Goal: Task Accomplishment & Management: Use online tool/utility

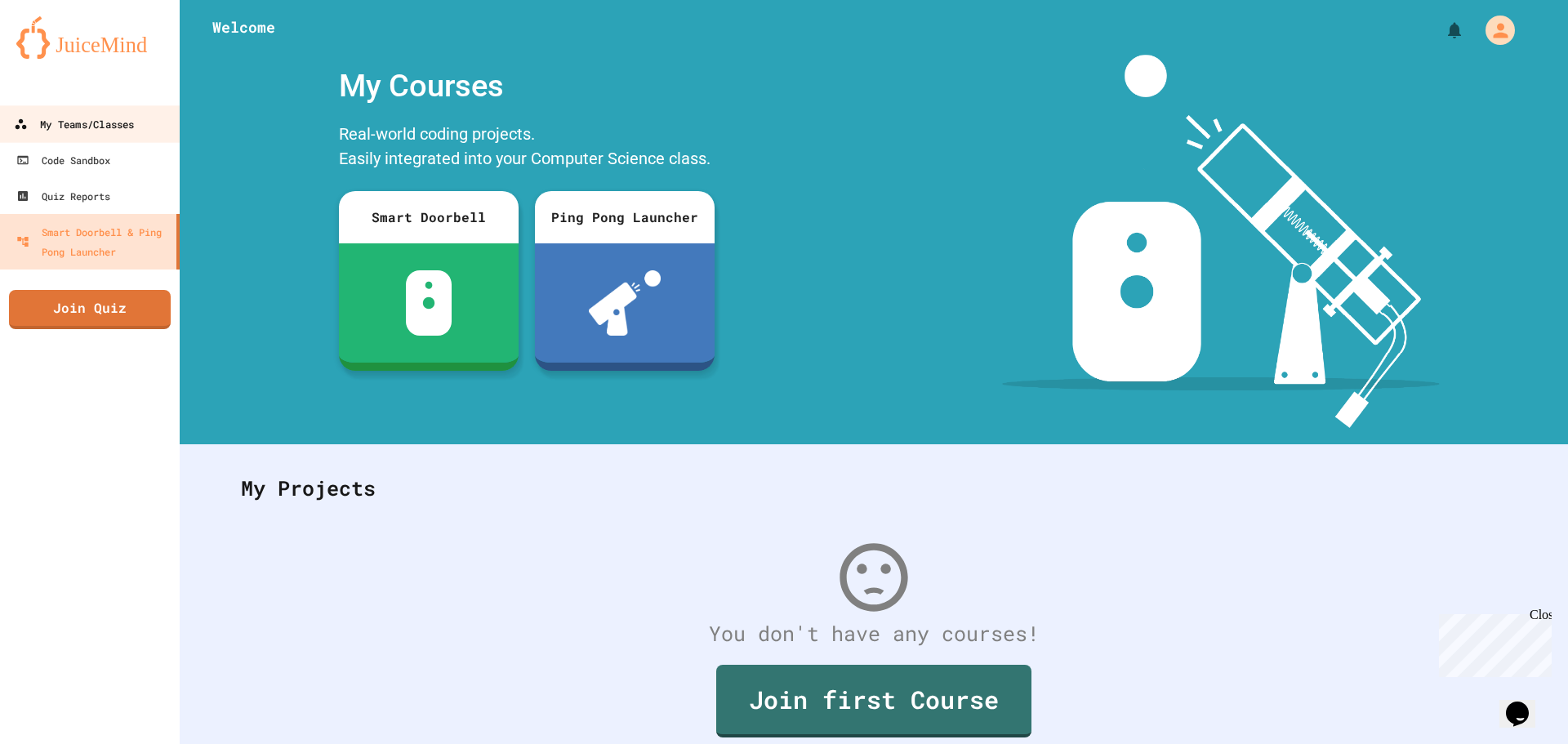
click at [128, 122] on div "My Teams/Classes" at bounding box center [74, 124] width 120 height 20
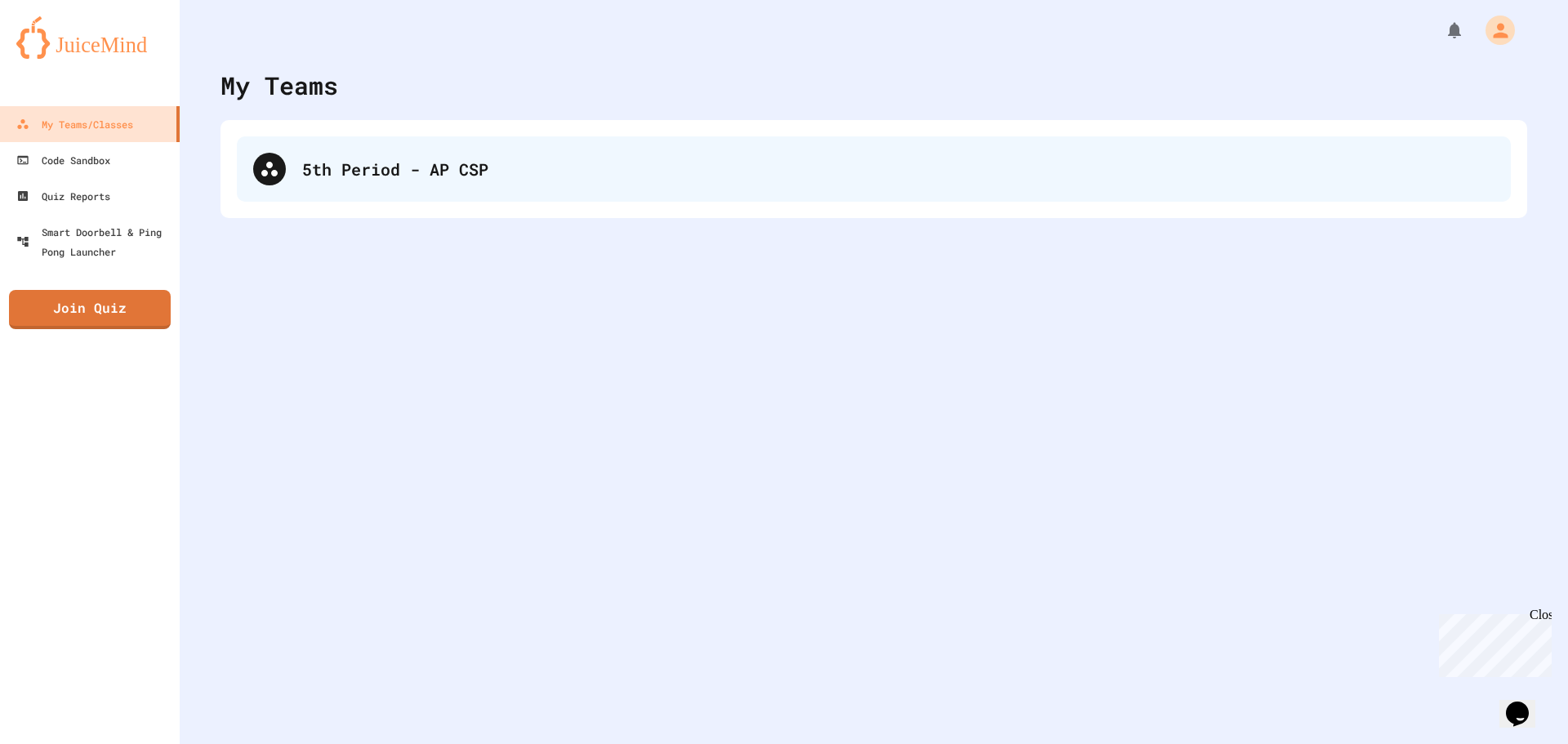
click at [494, 143] on div "5th Period - AP CSP" at bounding box center [874, 168] width 1274 height 65
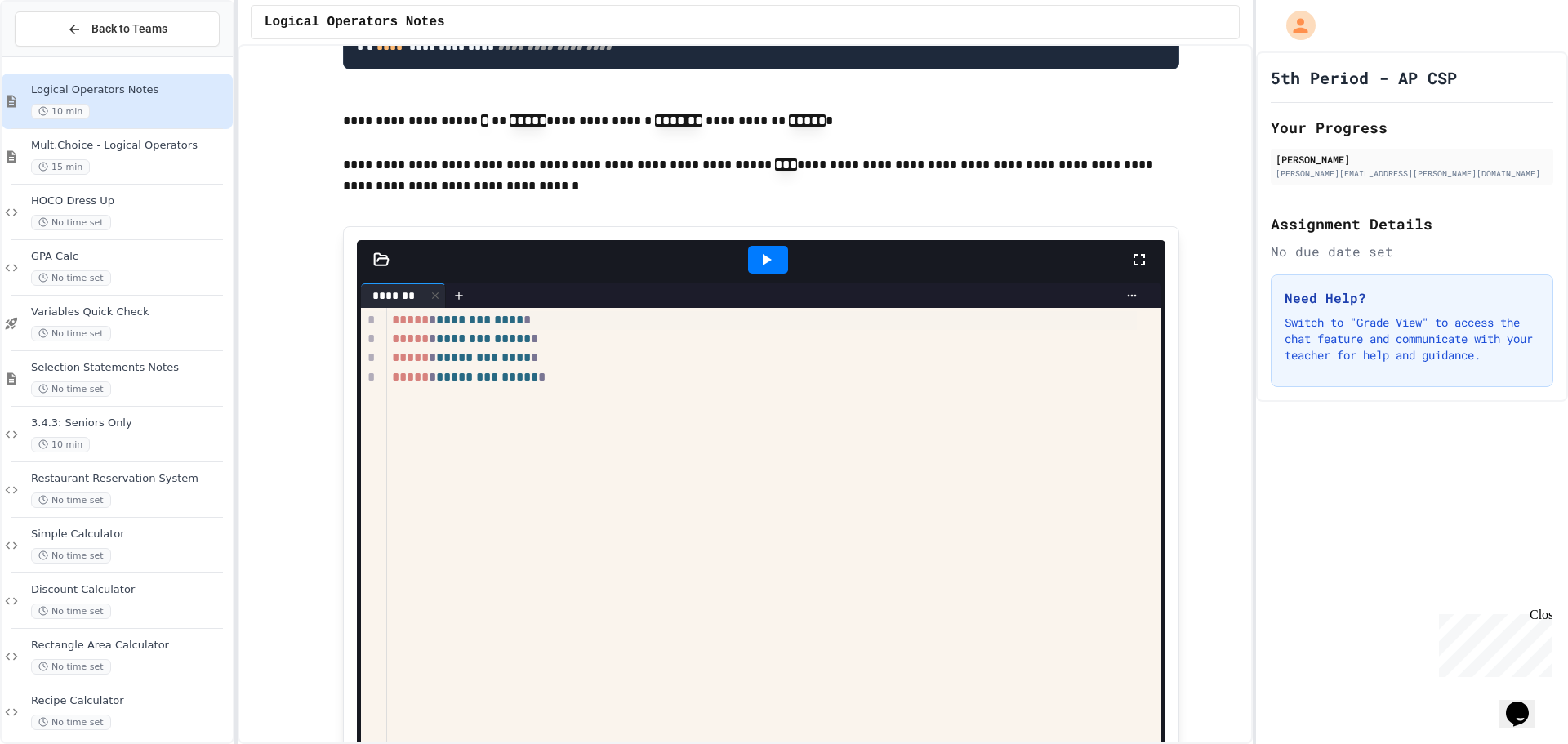
scroll to position [1634, 0]
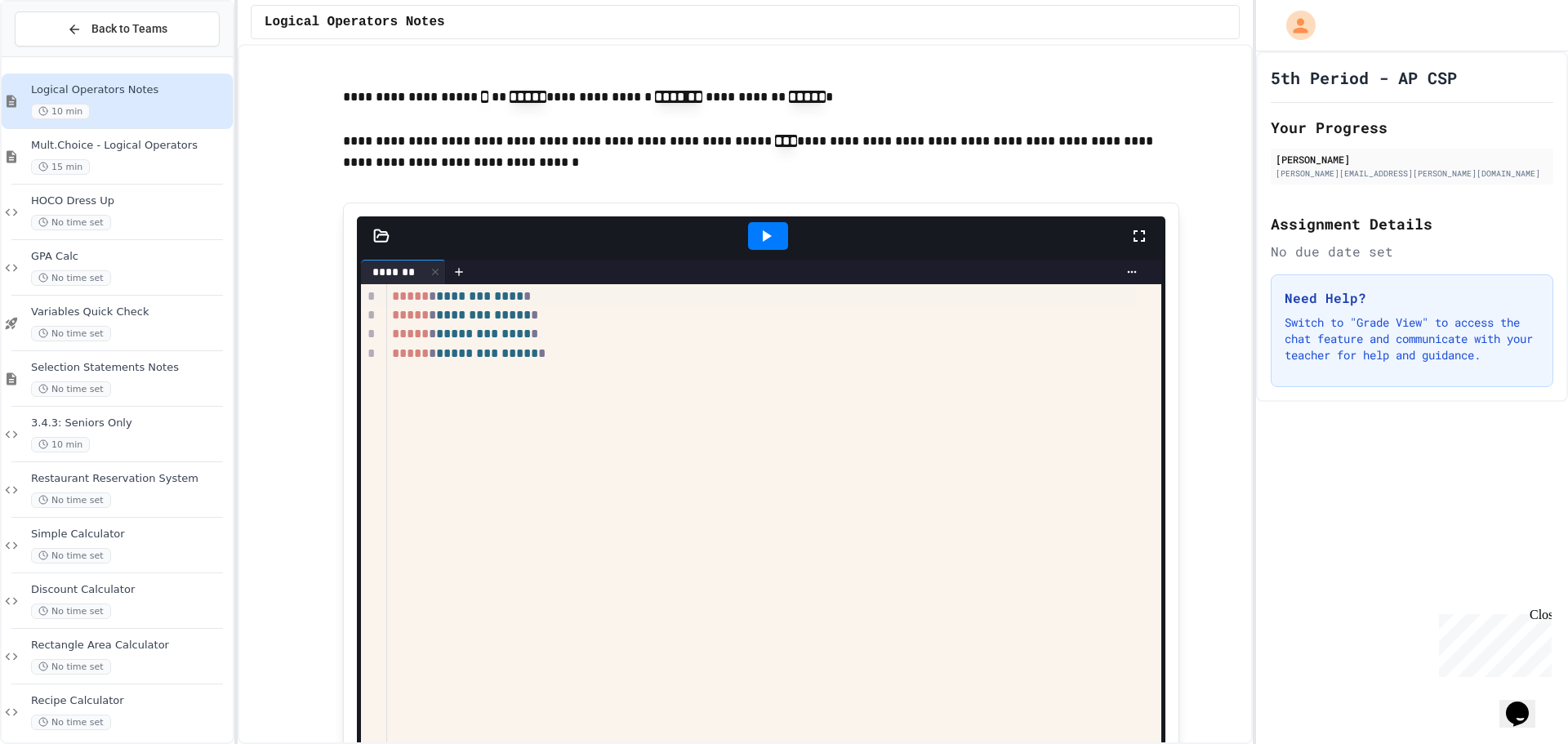
click at [756, 245] on icon at bounding box center [765, 235] width 19 height 19
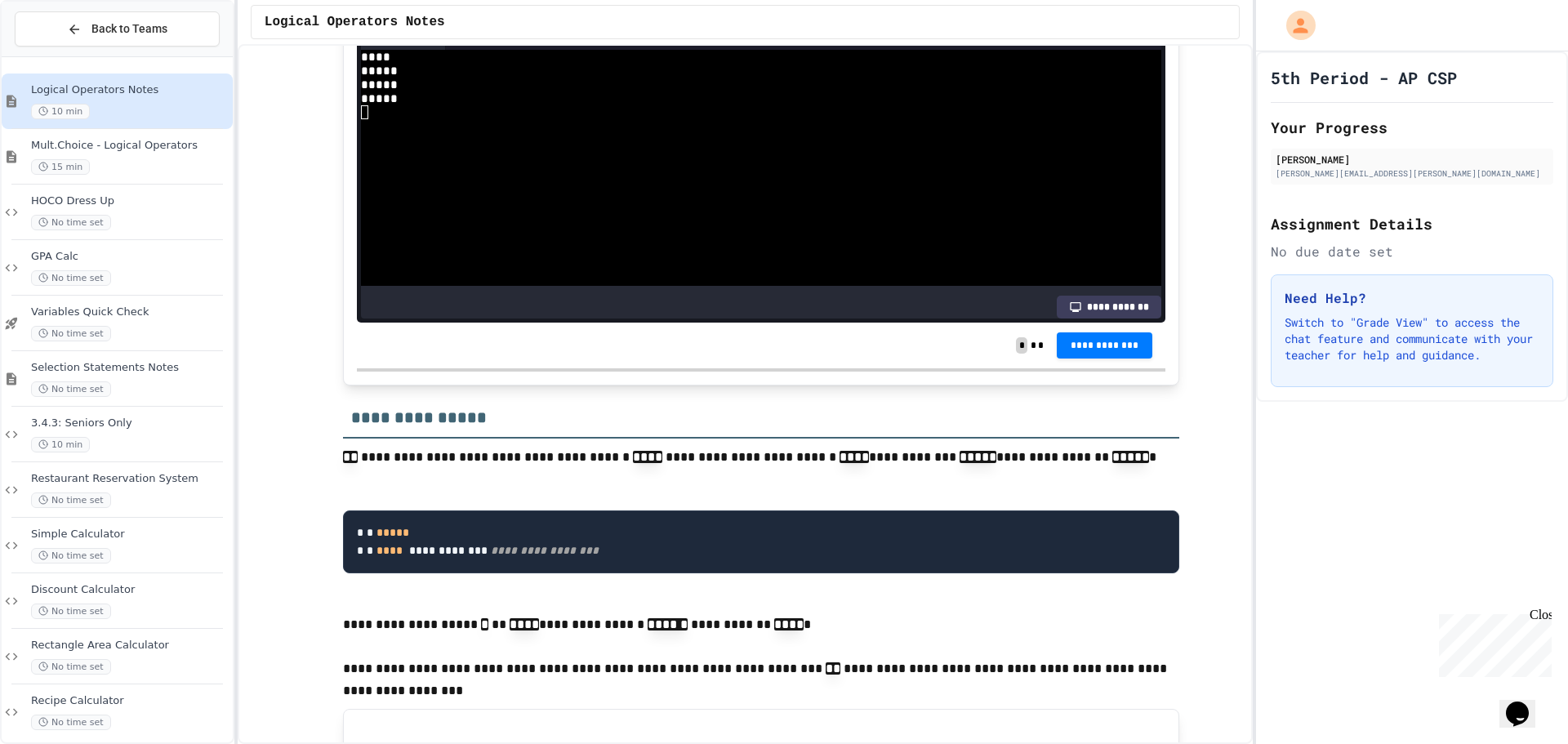
scroll to position [2450, 0]
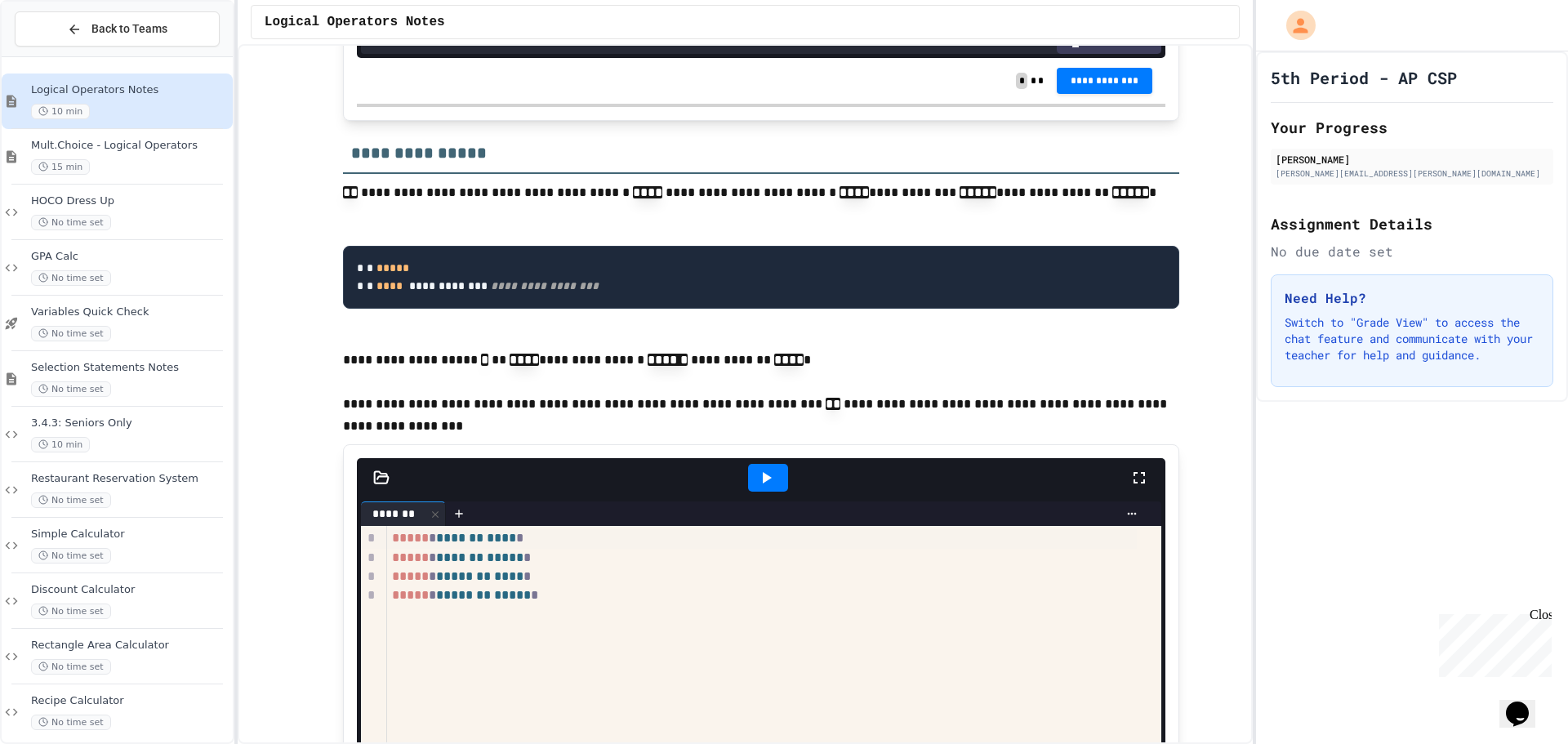
click at [763, 483] on icon at bounding box center [767, 478] width 9 height 12
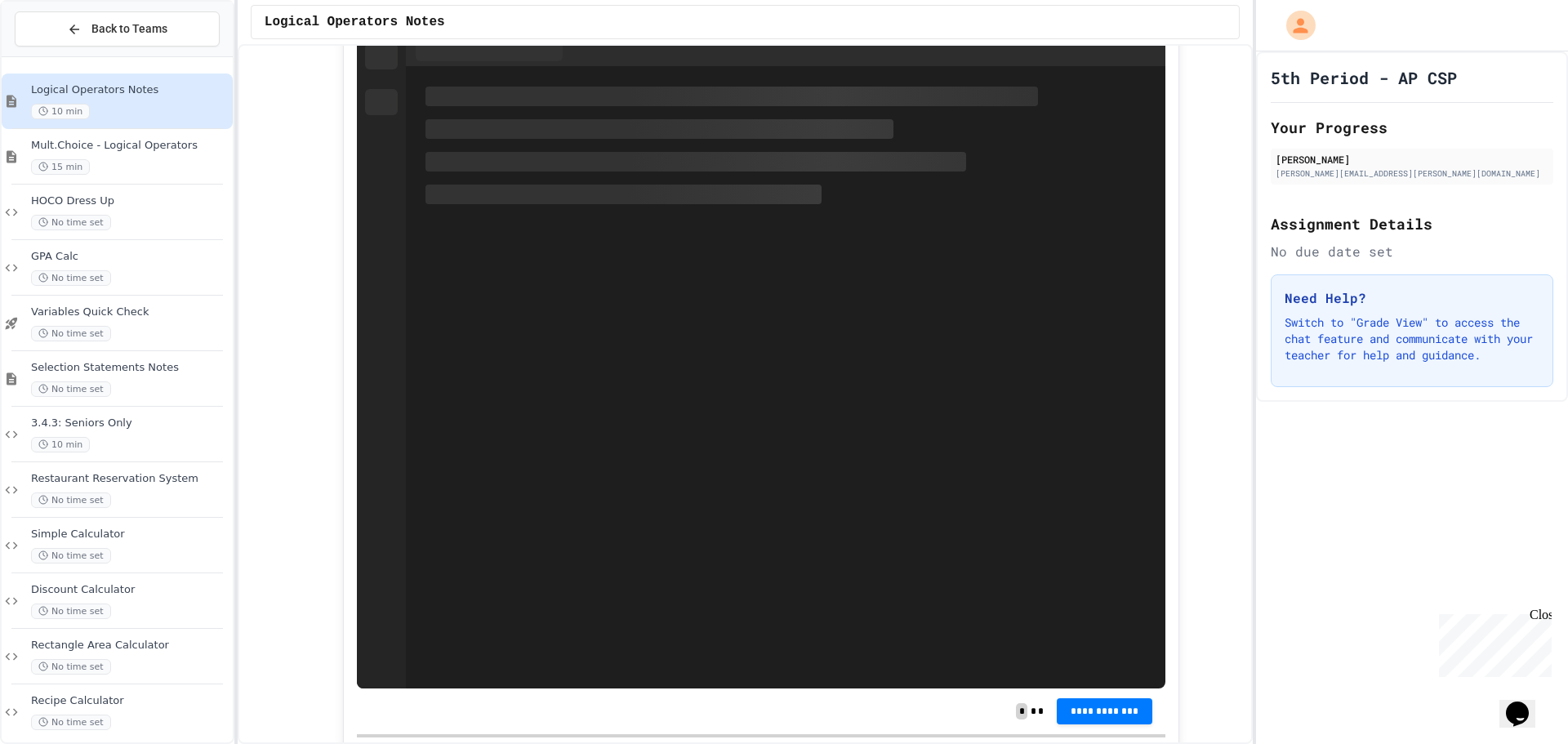
scroll to position [3920, 0]
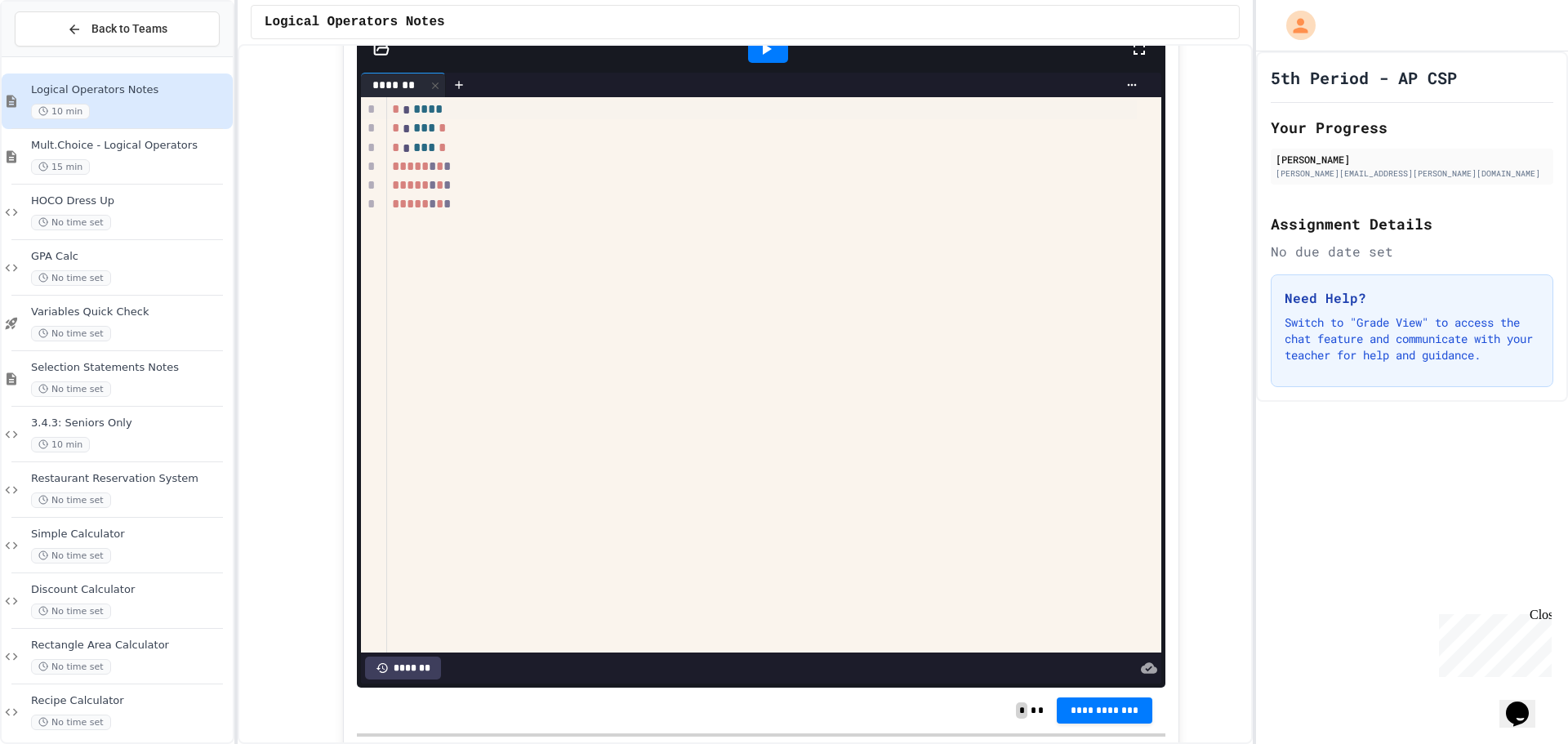
click at [756, 58] on icon at bounding box center [765, 48] width 19 height 19
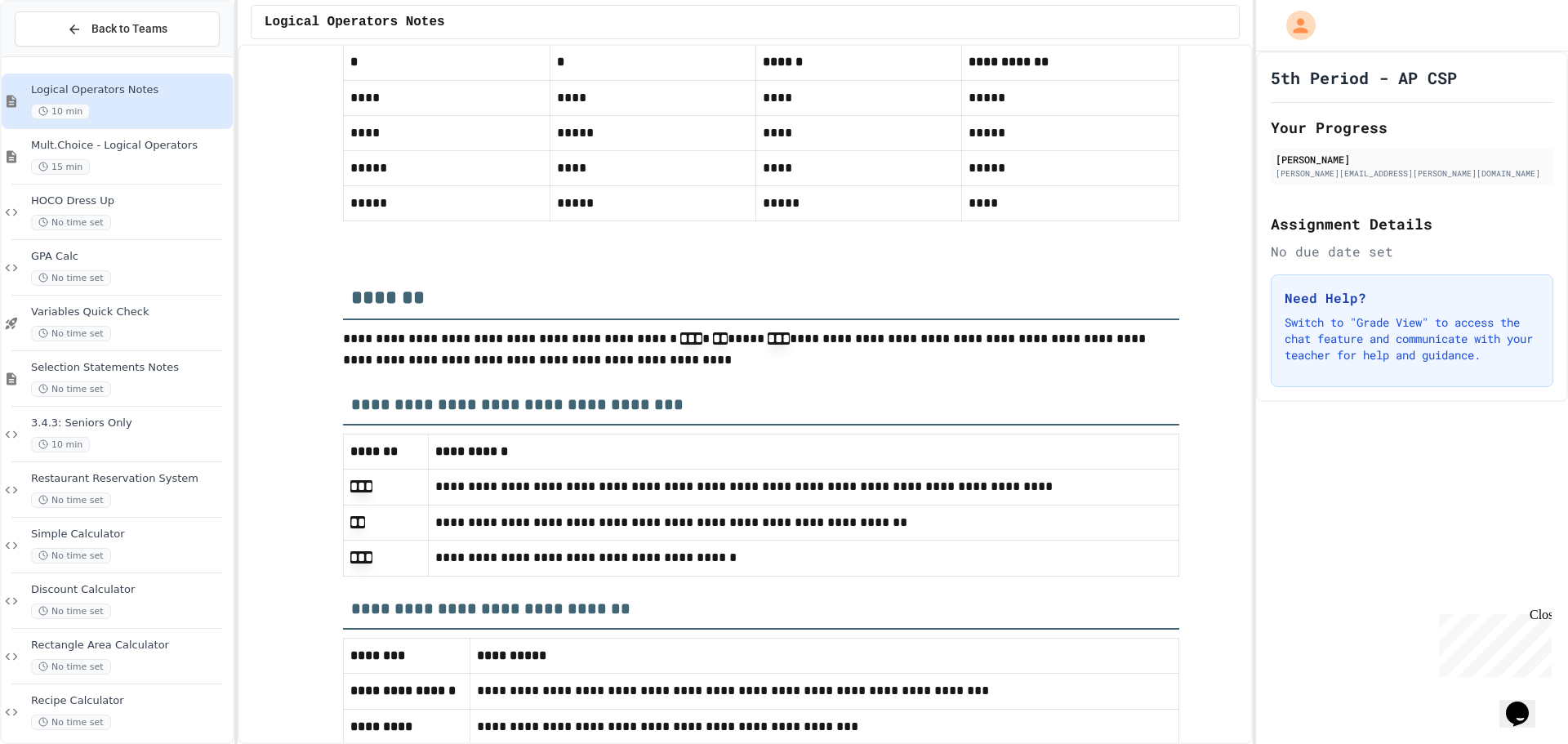
scroll to position [6936, 0]
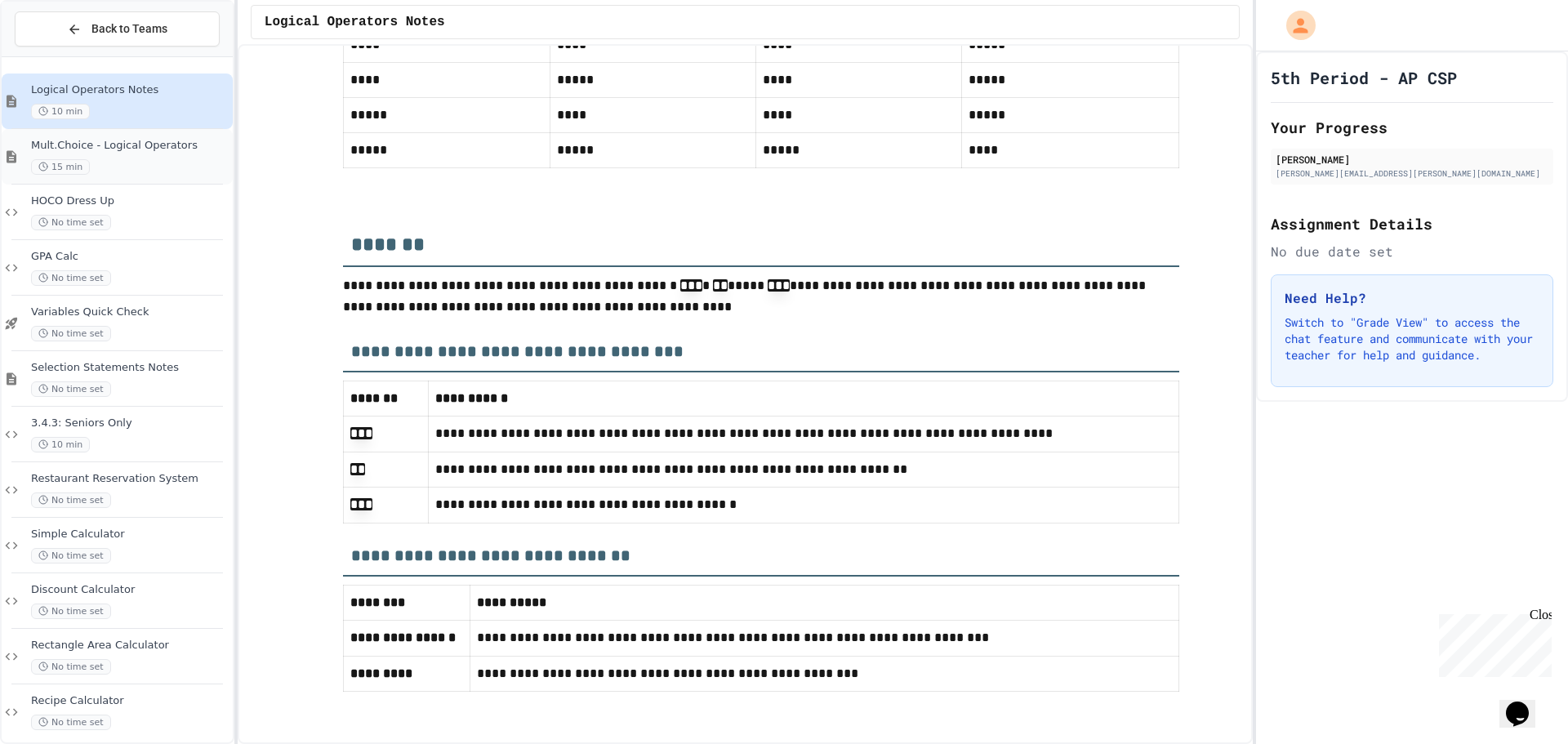
click at [124, 169] on div "15 min" at bounding box center [130, 167] width 198 height 15
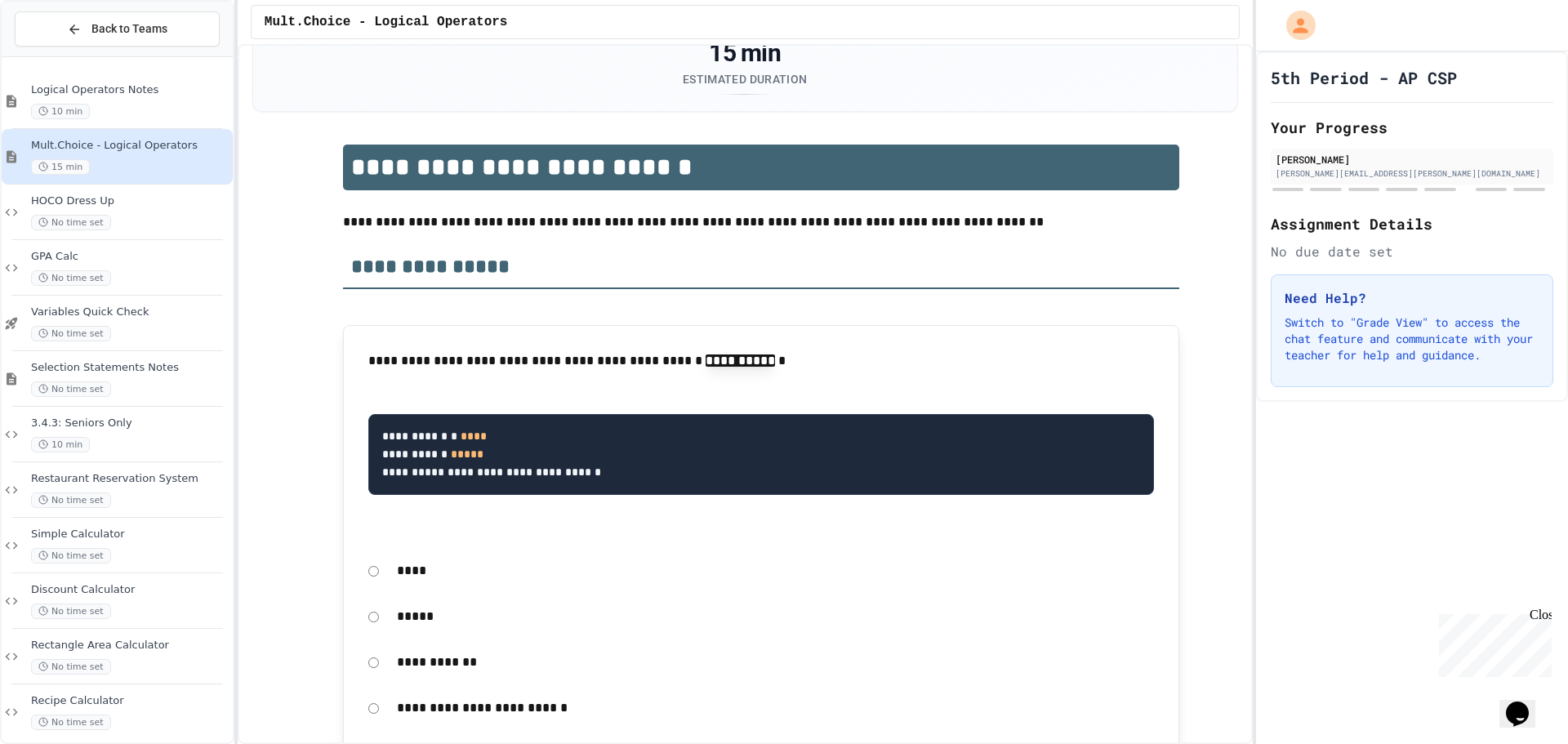
scroll to position [163, 0]
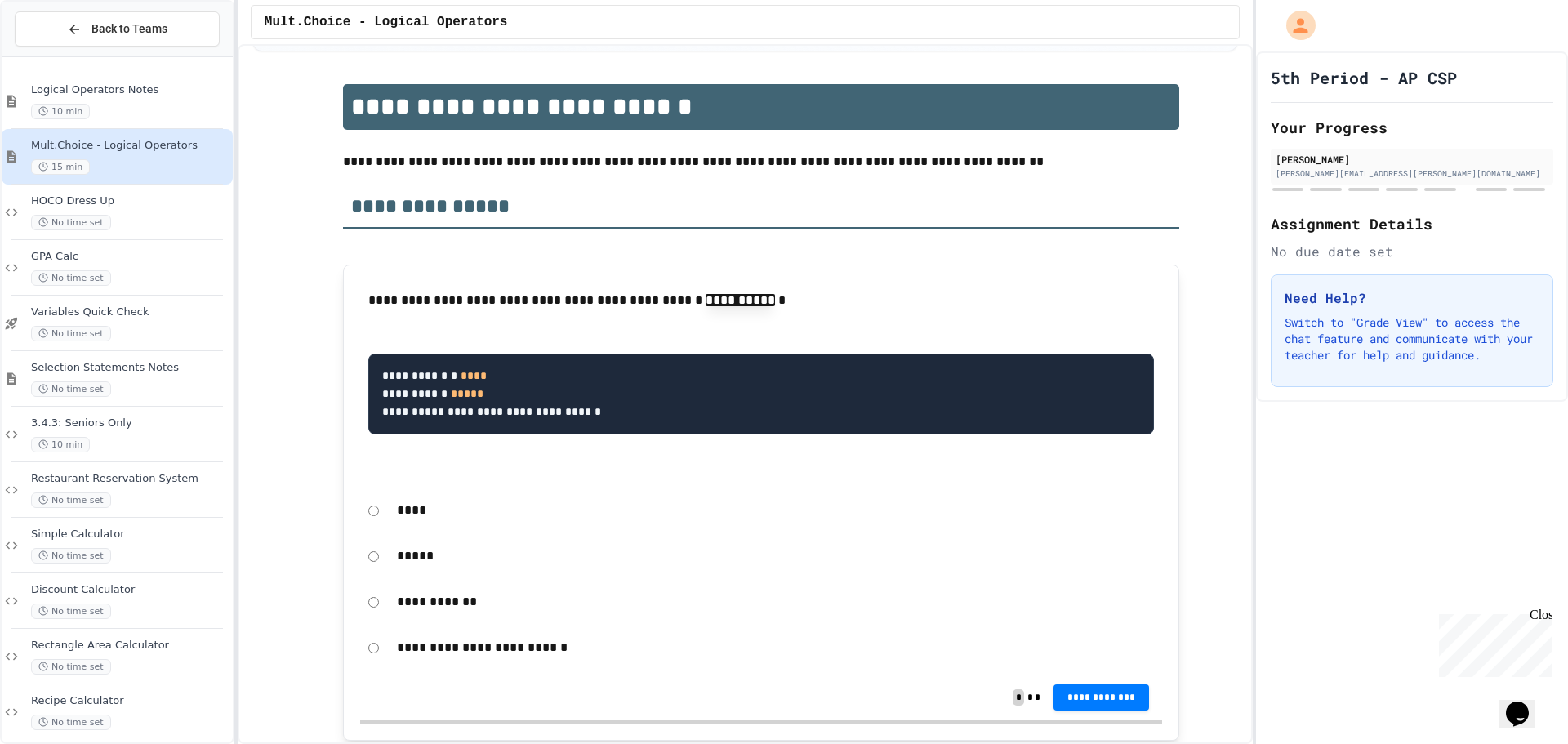
click at [397, 521] on p "****" at bounding box center [776, 510] width 757 height 21
click at [404, 504] on p "****" at bounding box center [776, 510] width 757 height 21
drag, startPoint x: 397, startPoint y: 512, endPoint x: 385, endPoint y: 498, distance: 18.4
click at [389, 504] on div "****" at bounding box center [776, 510] width 774 height 37
click at [1108, 704] on button "**********" at bounding box center [1102, 697] width 97 height 26
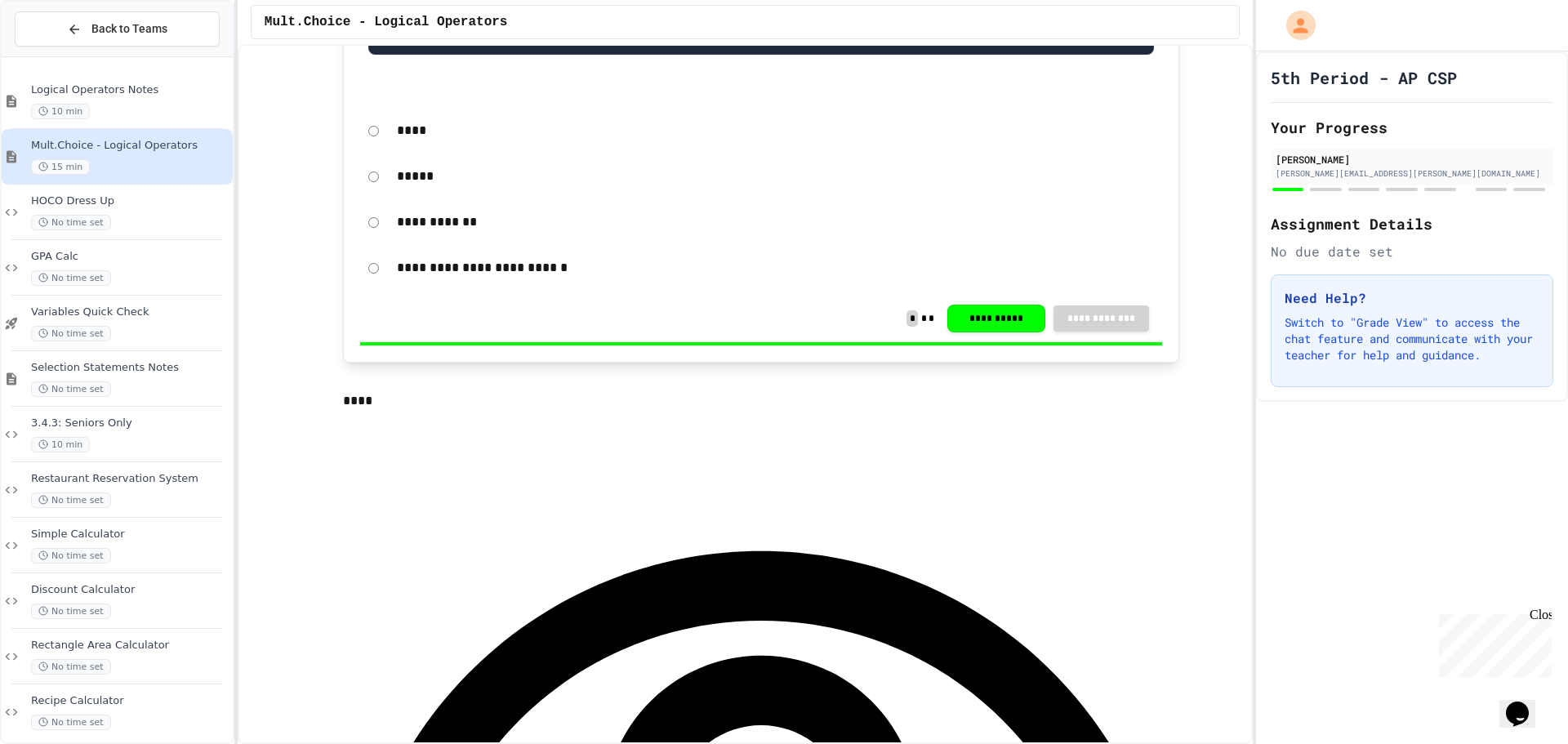
scroll to position [571, 0]
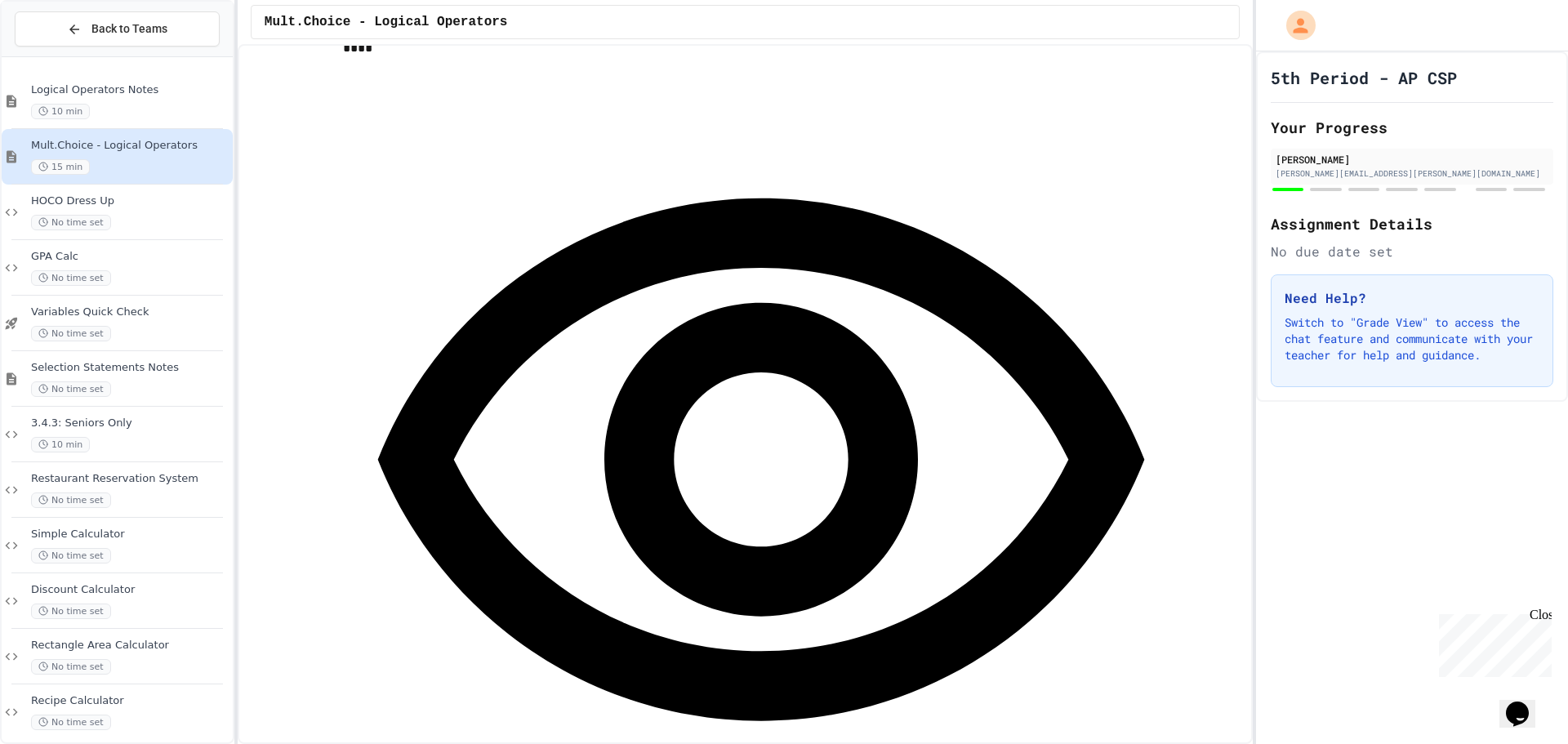
scroll to position [898, 0]
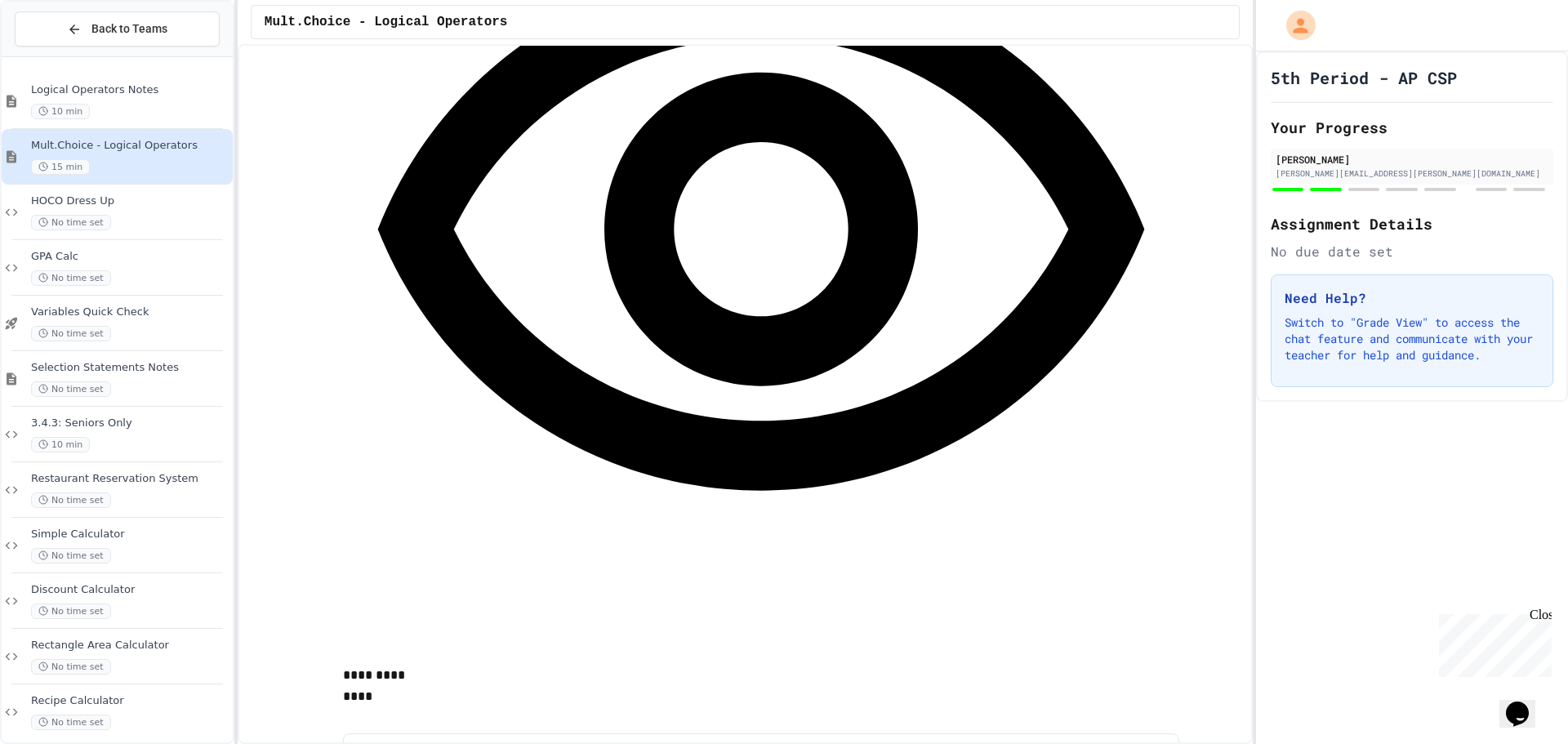
scroll to position [1144, 0]
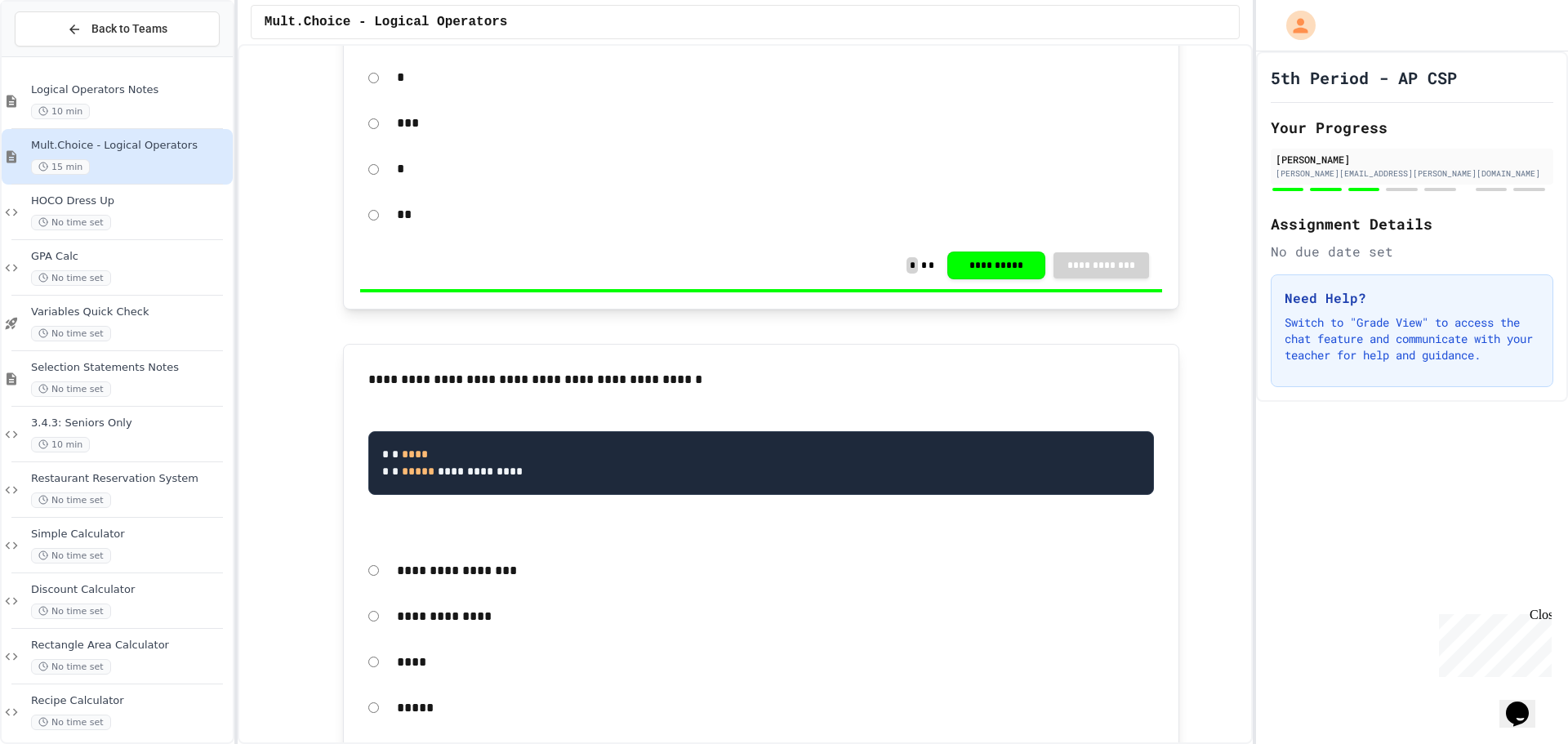
scroll to position [1878, 0]
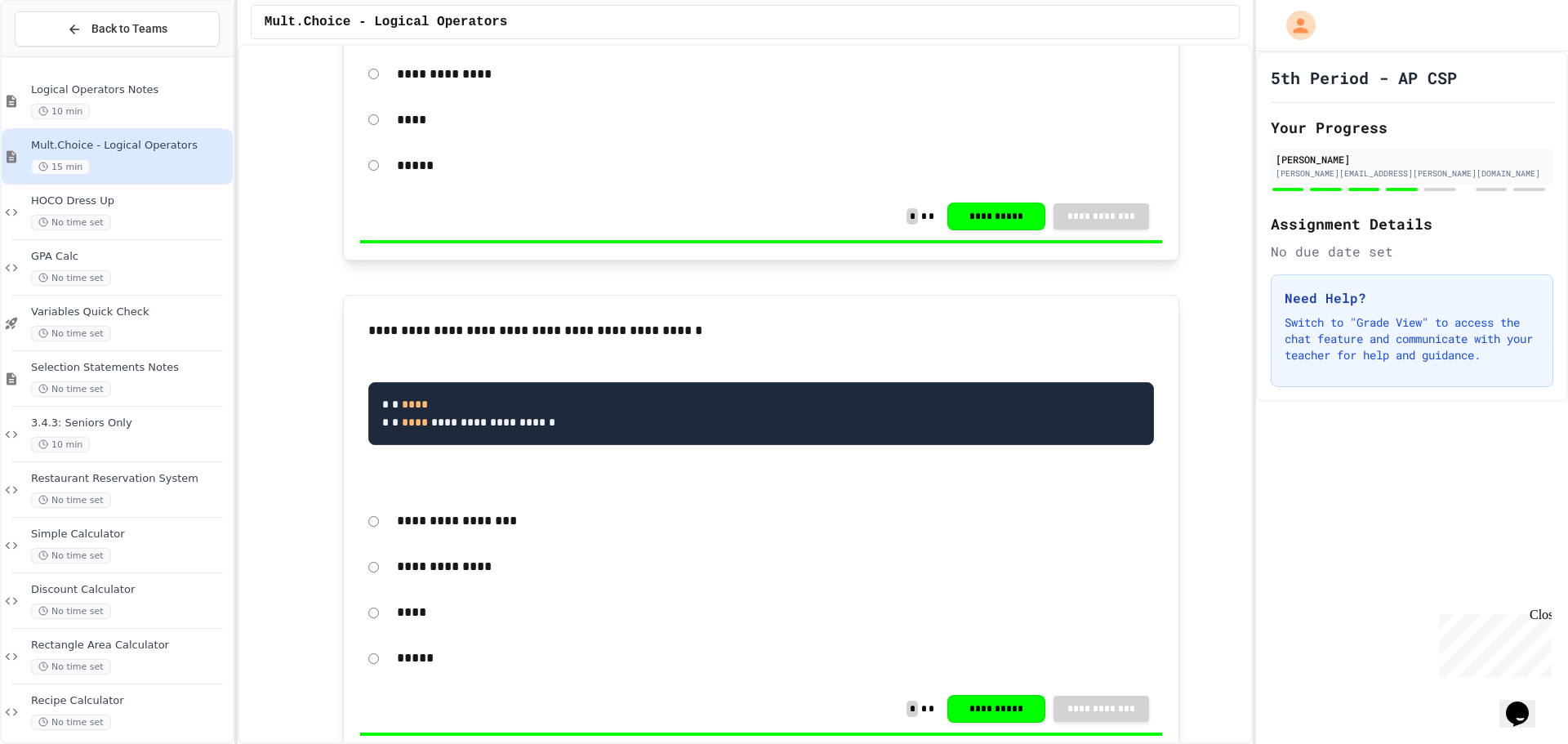
scroll to position [2450, 0]
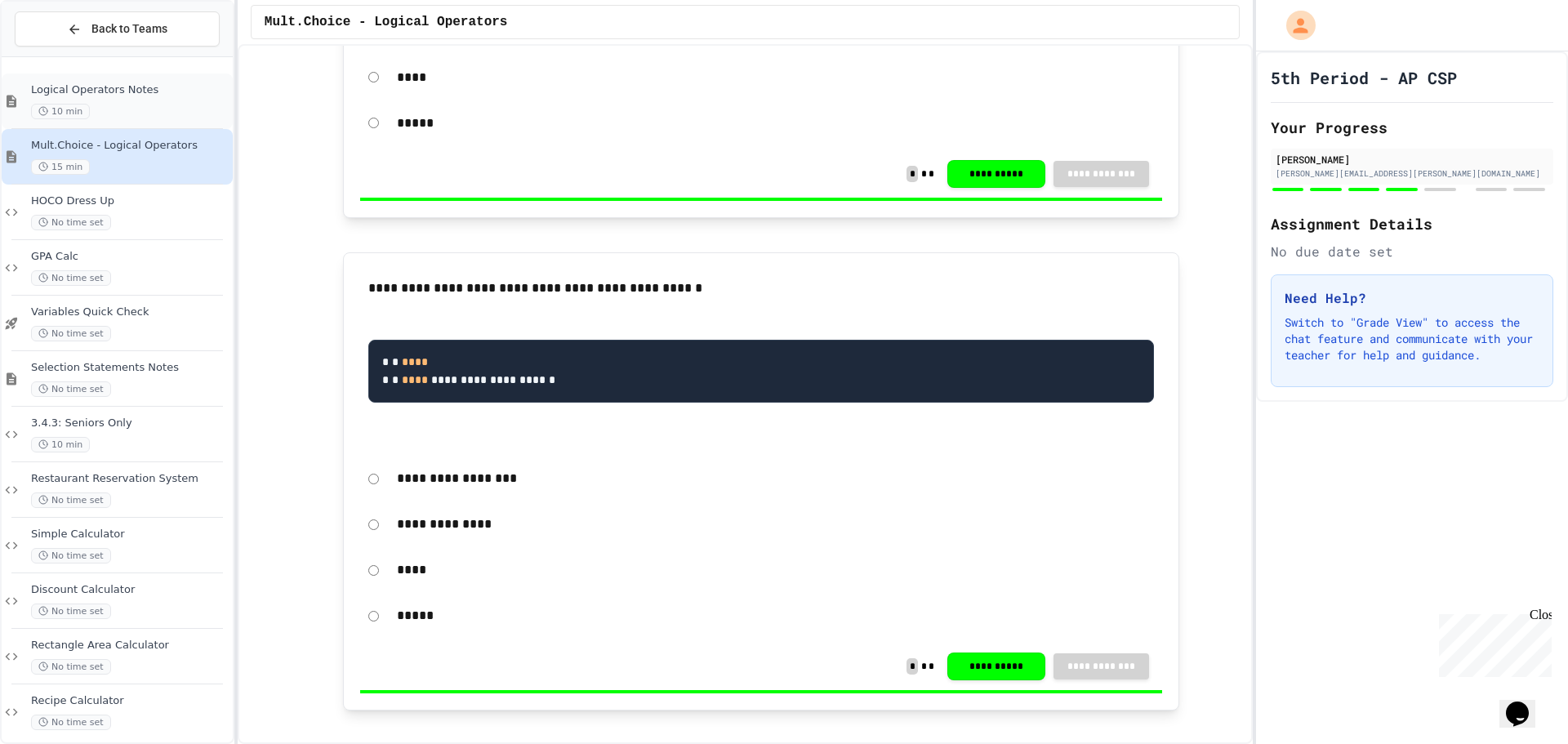
click at [175, 104] on div "10 min" at bounding box center [130, 112] width 198 height 15
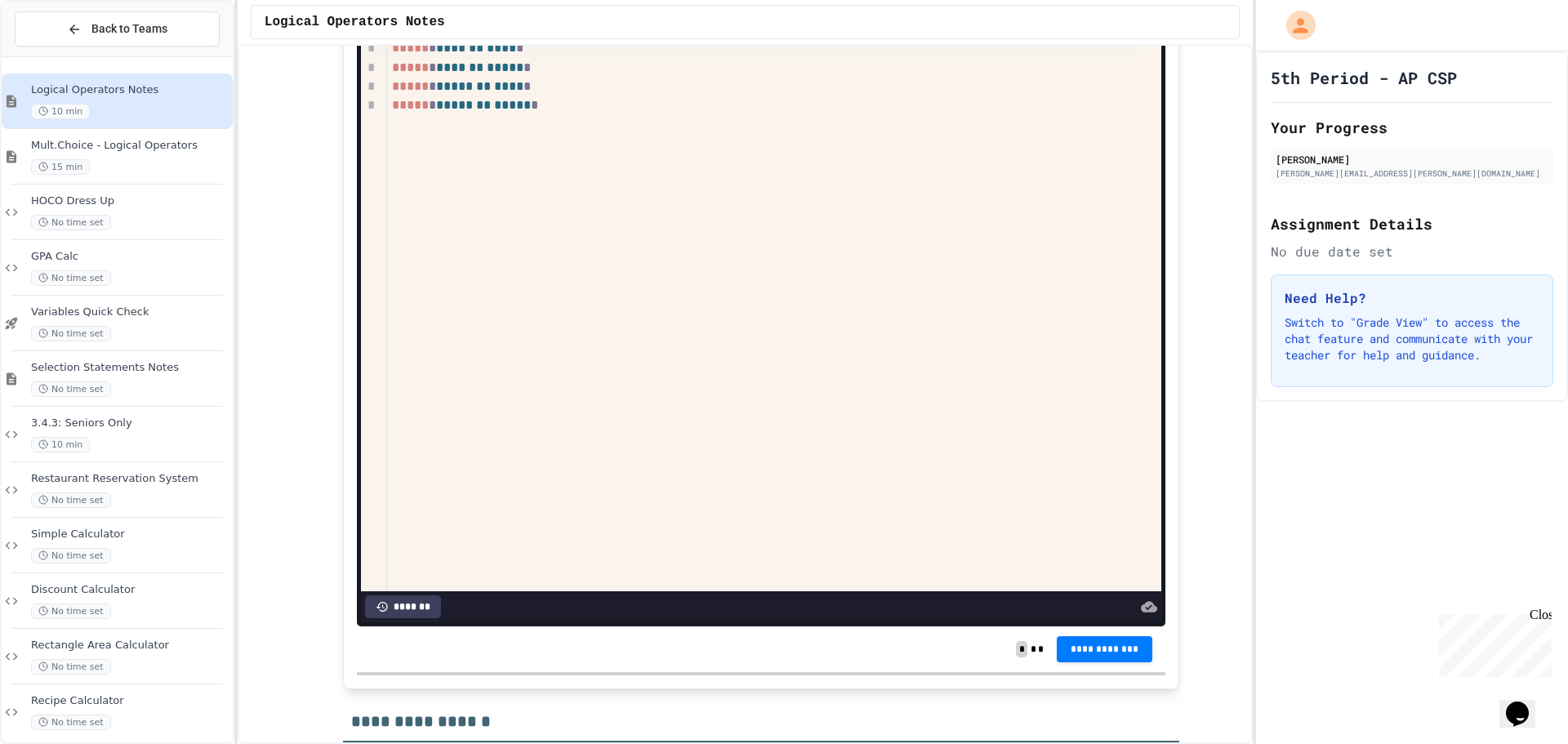
scroll to position [2858, 0]
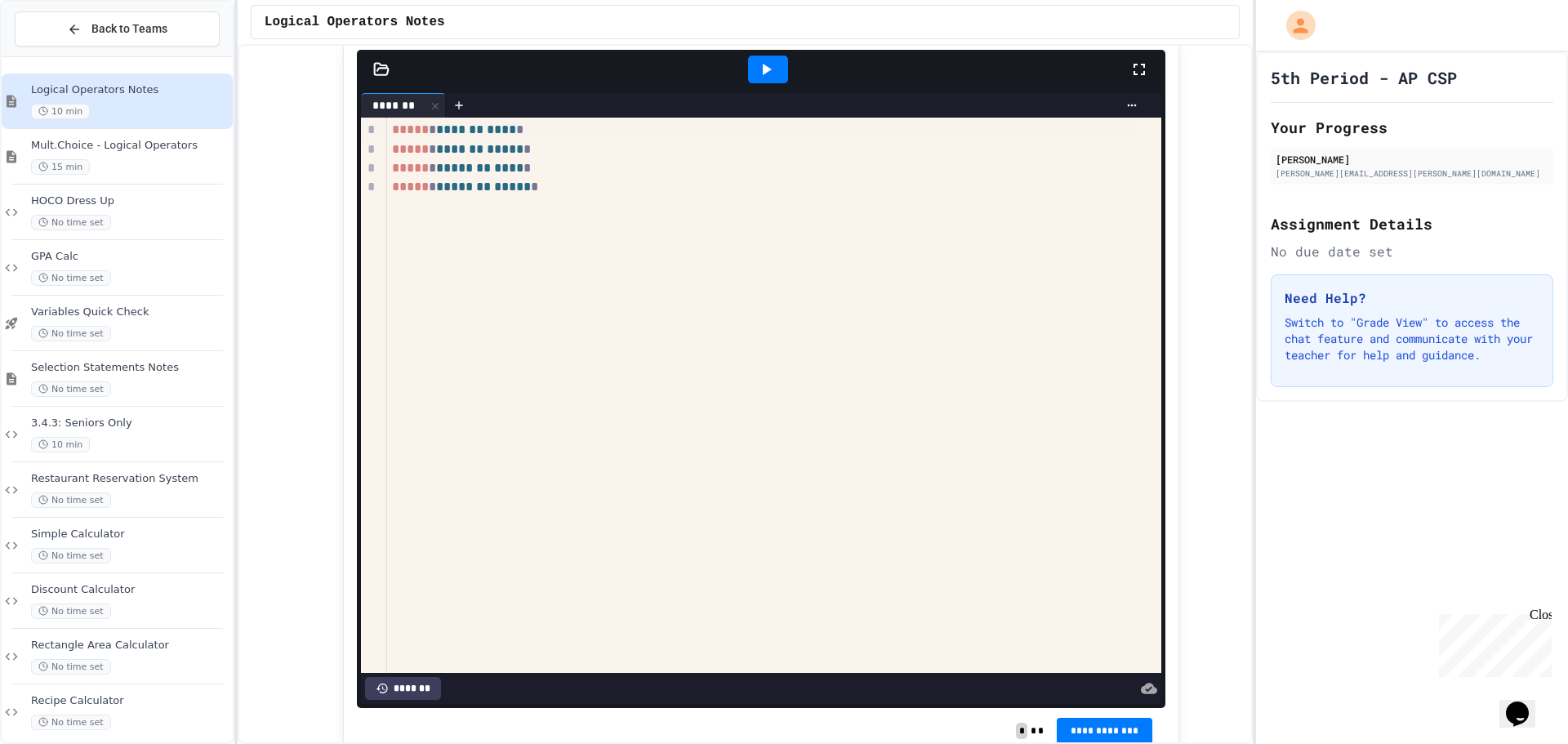
click at [756, 80] on icon at bounding box center [765, 69] width 19 height 19
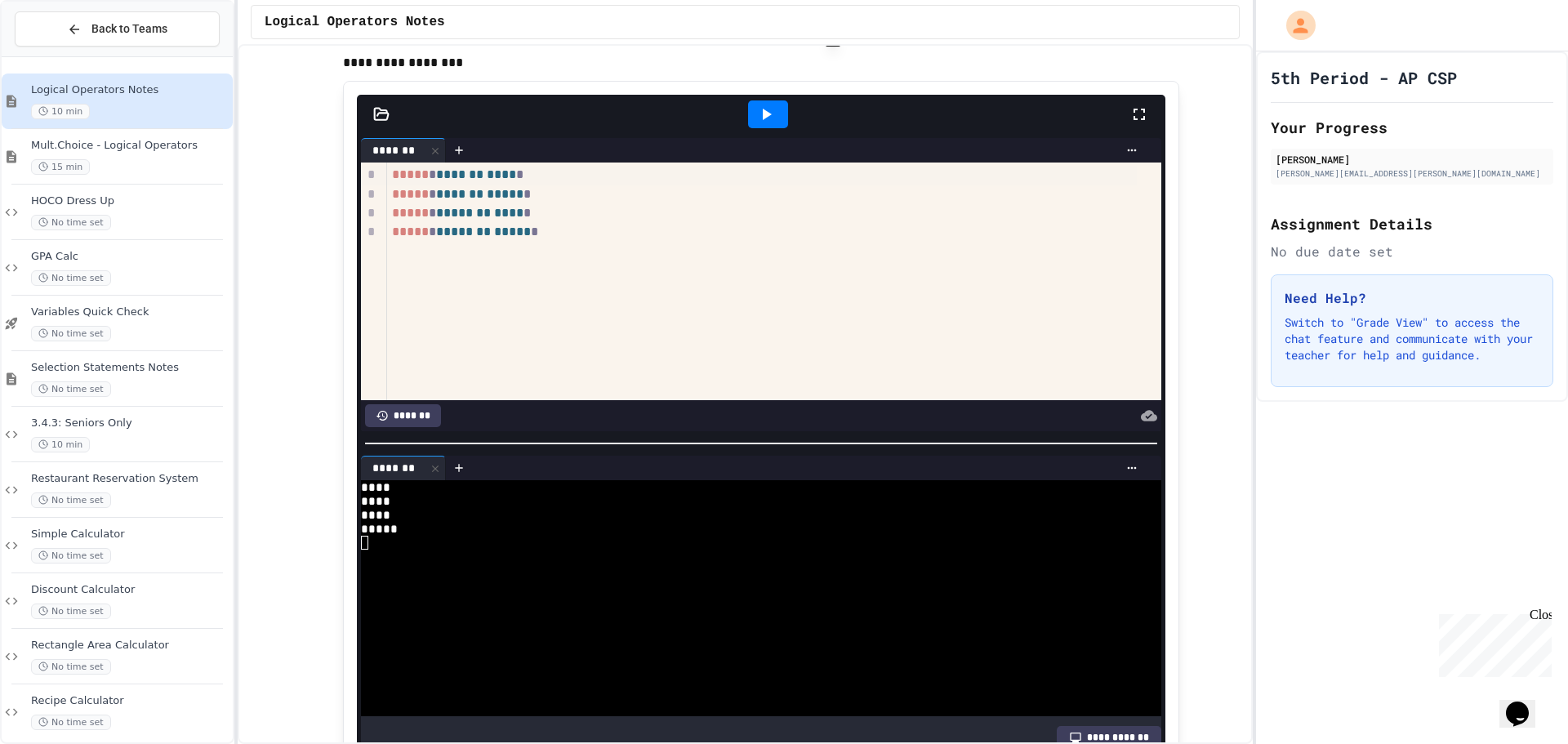
scroll to position [2776, 0]
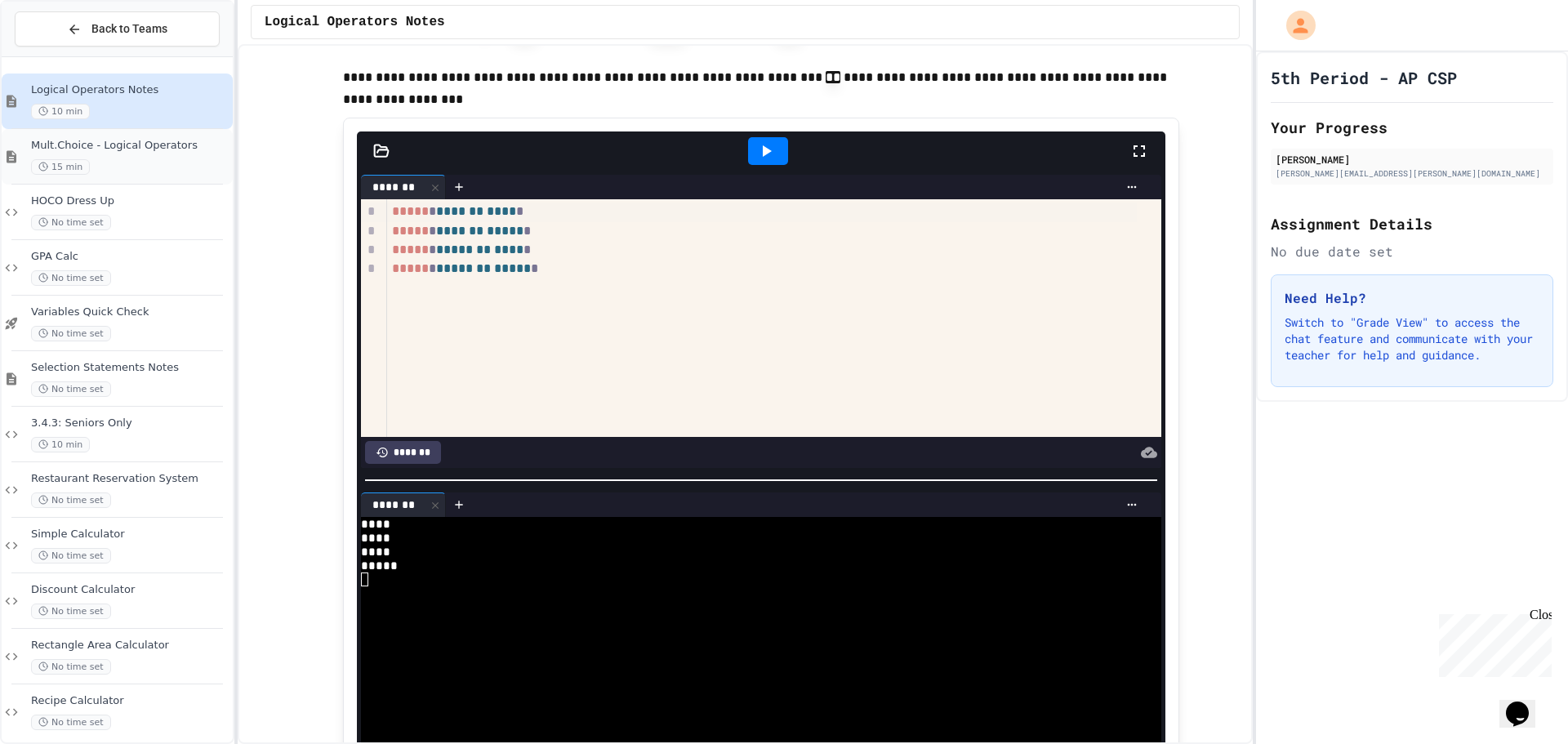
click at [92, 151] on span "Mult.Choice - Logical Operators" at bounding box center [130, 146] width 198 height 14
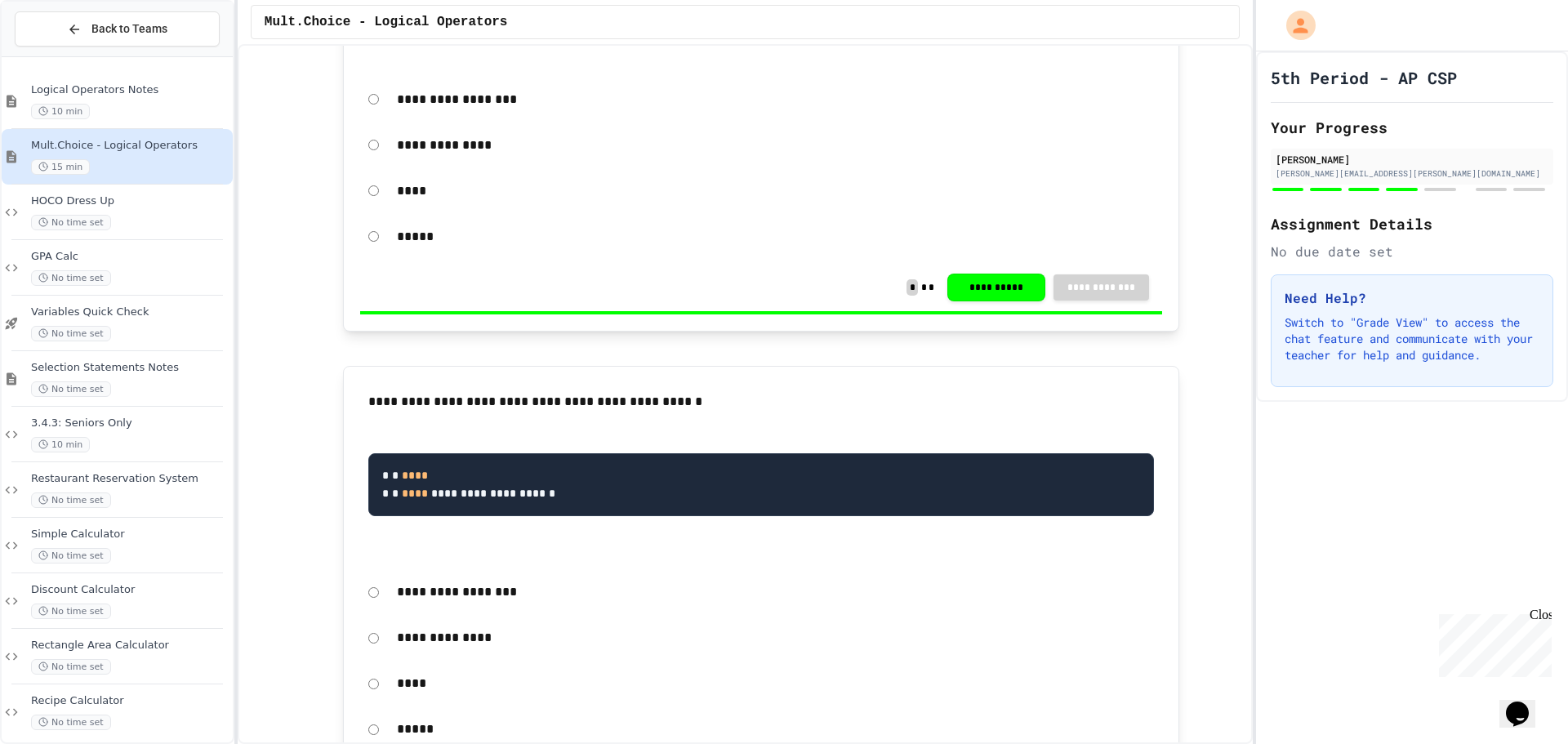
scroll to position [2368, 0]
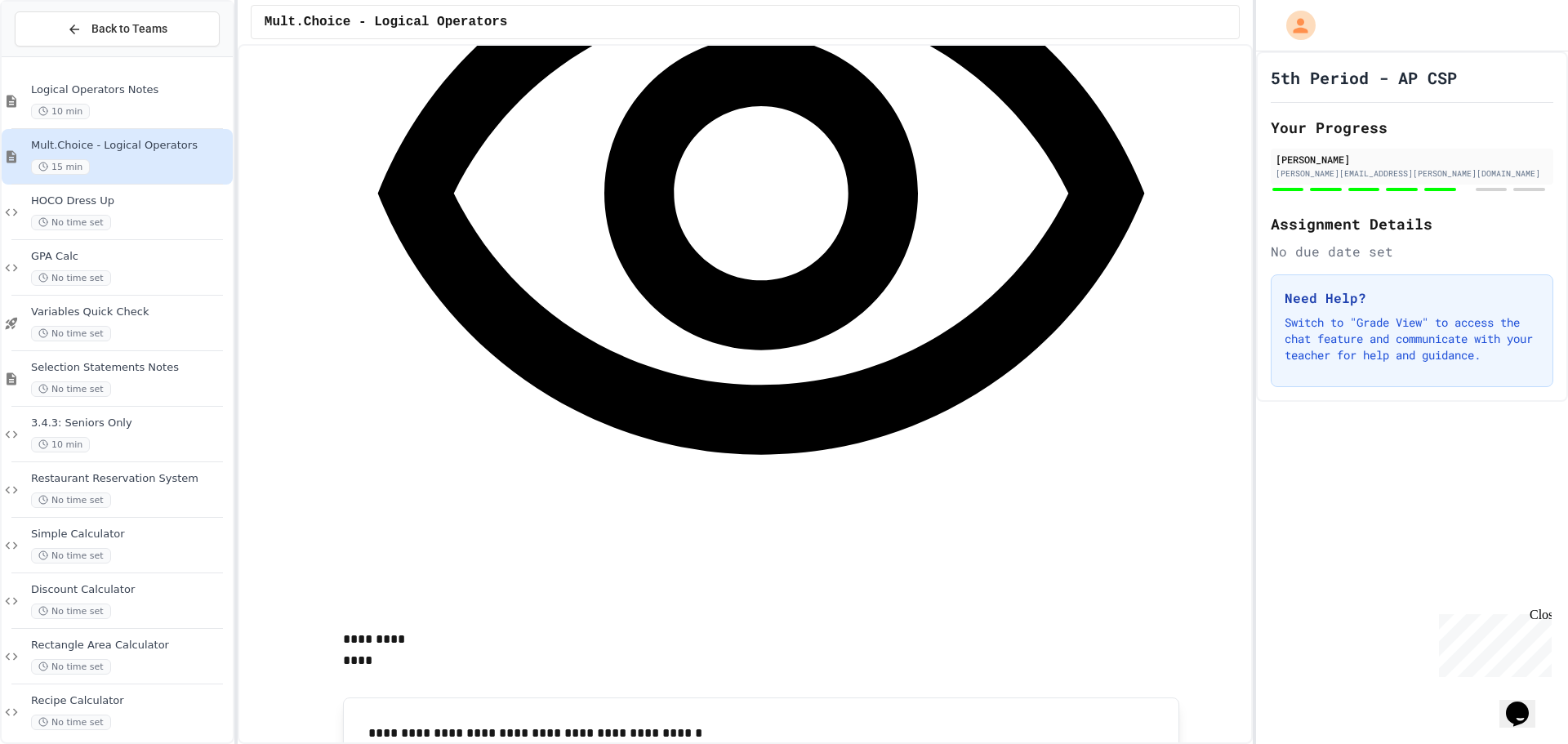
scroll to position [3266, 0]
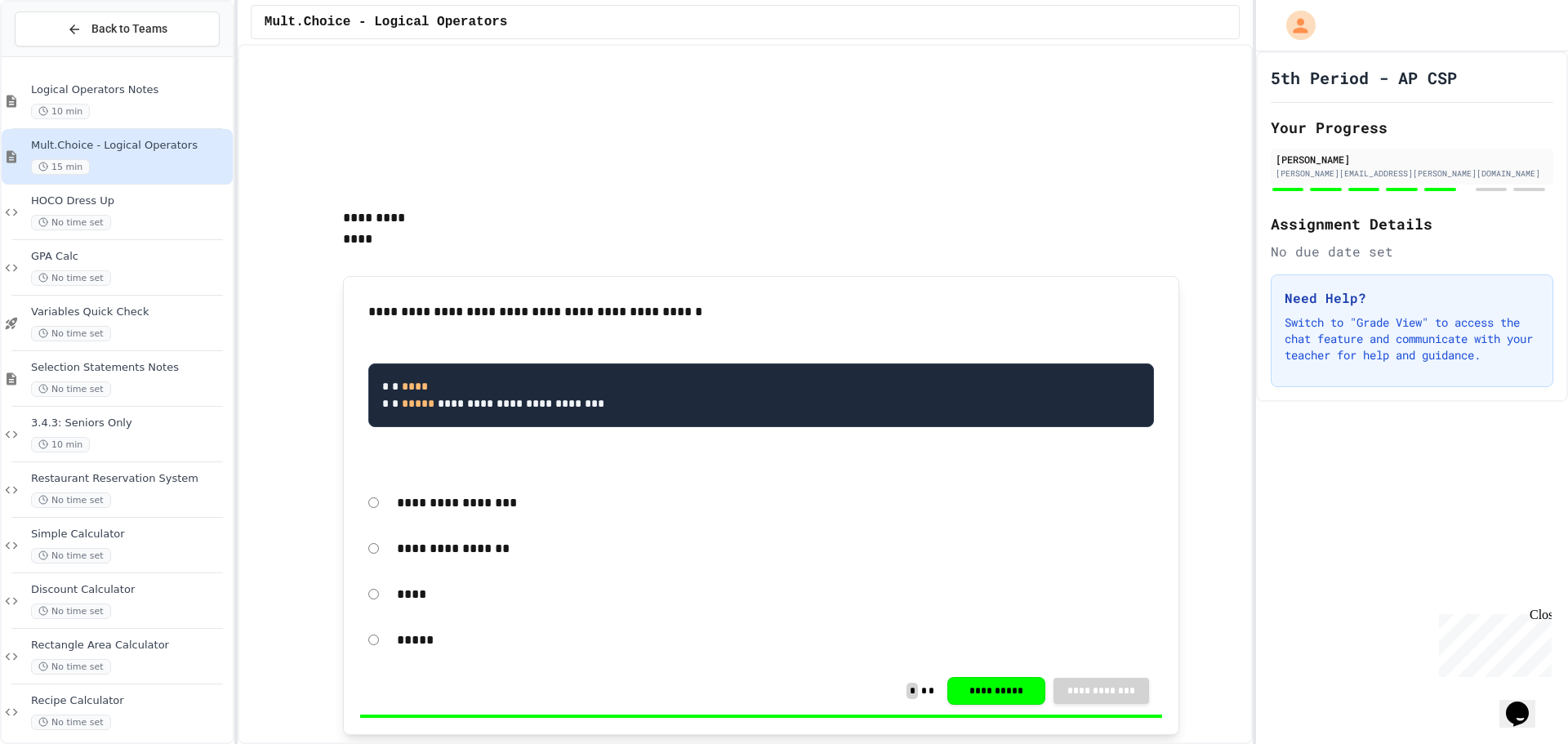
scroll to position [3920, 0]
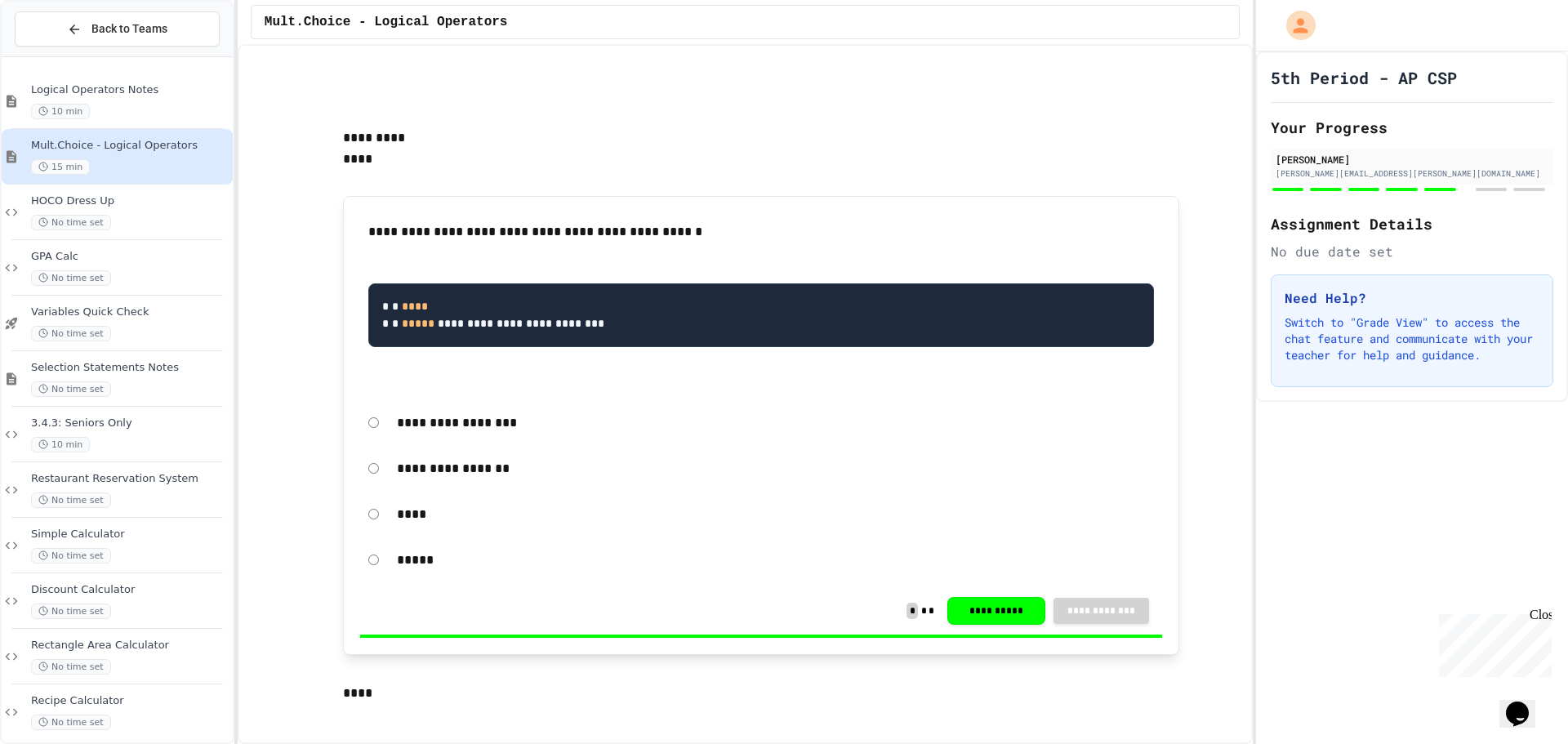
scroll to position [3919, 0]
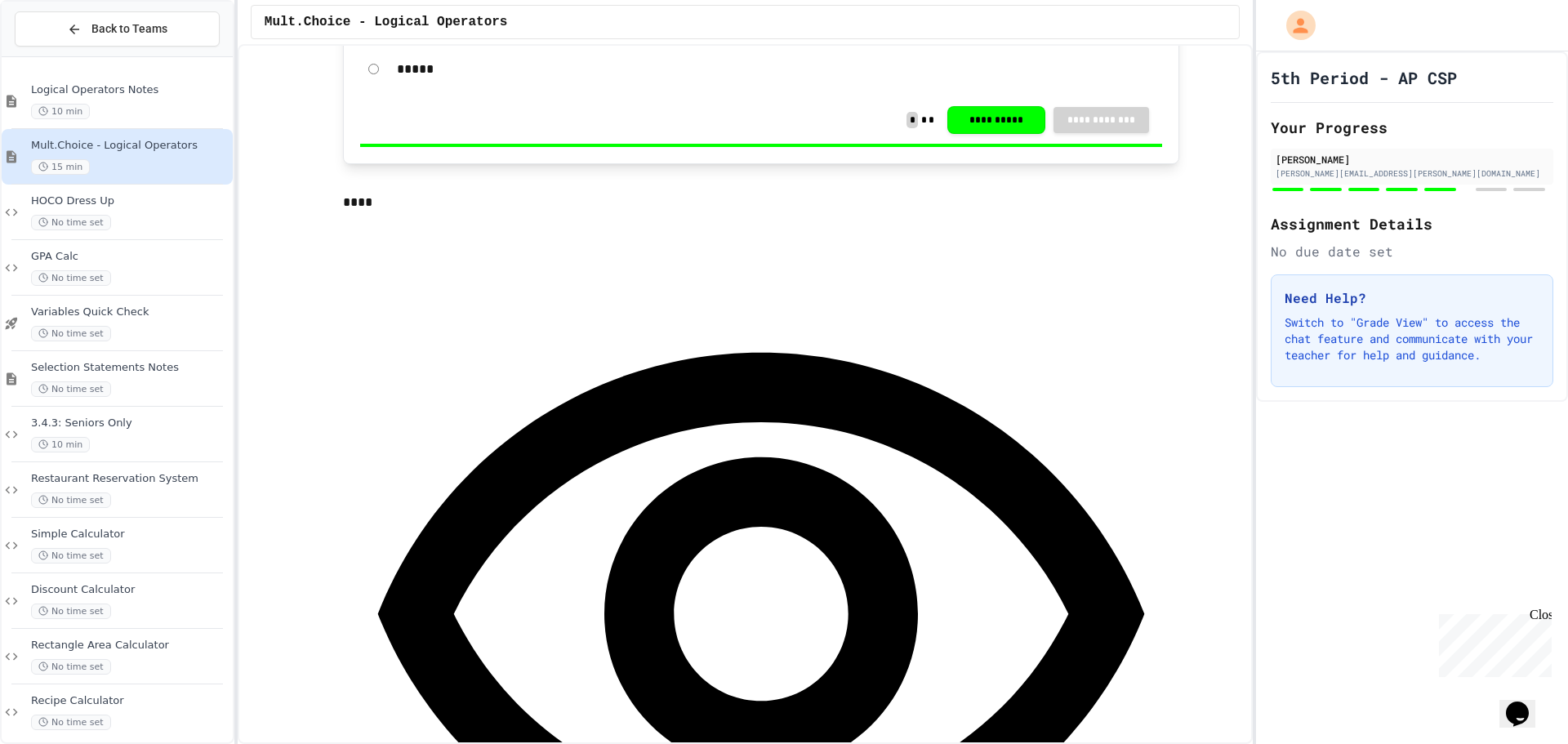
scroll to position [4491, 0]
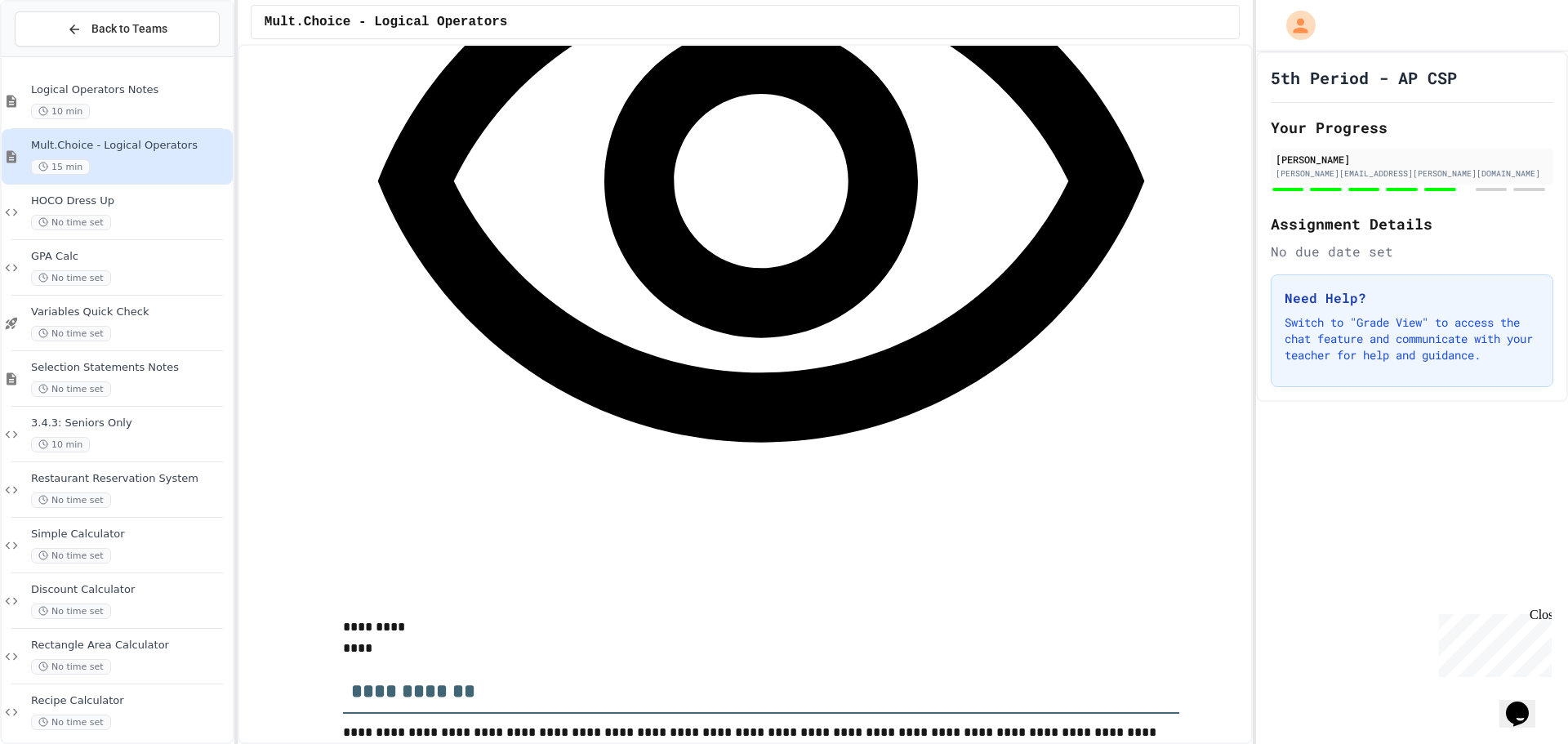
scroll to position [4818, 0]
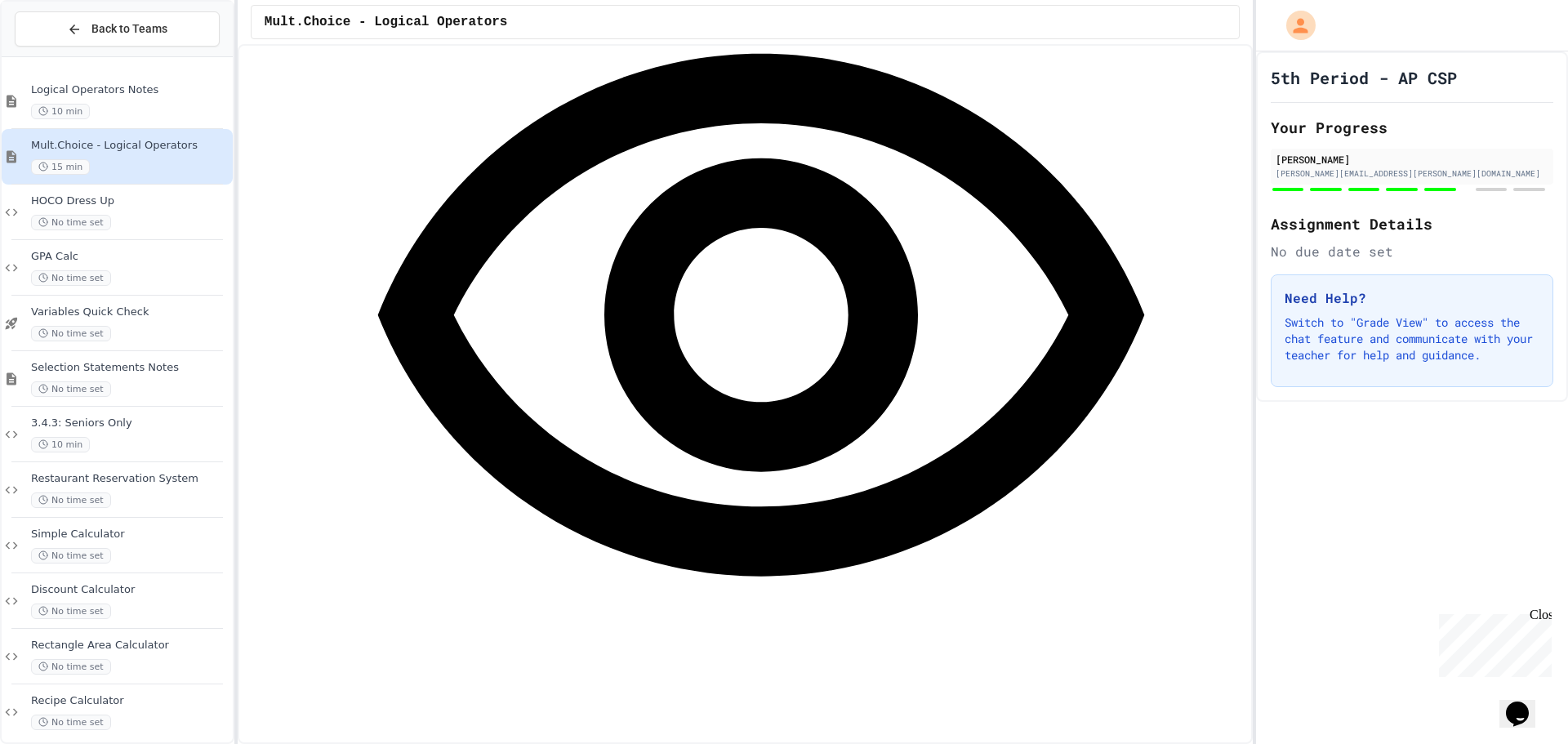
scroll to position [4736, 0]
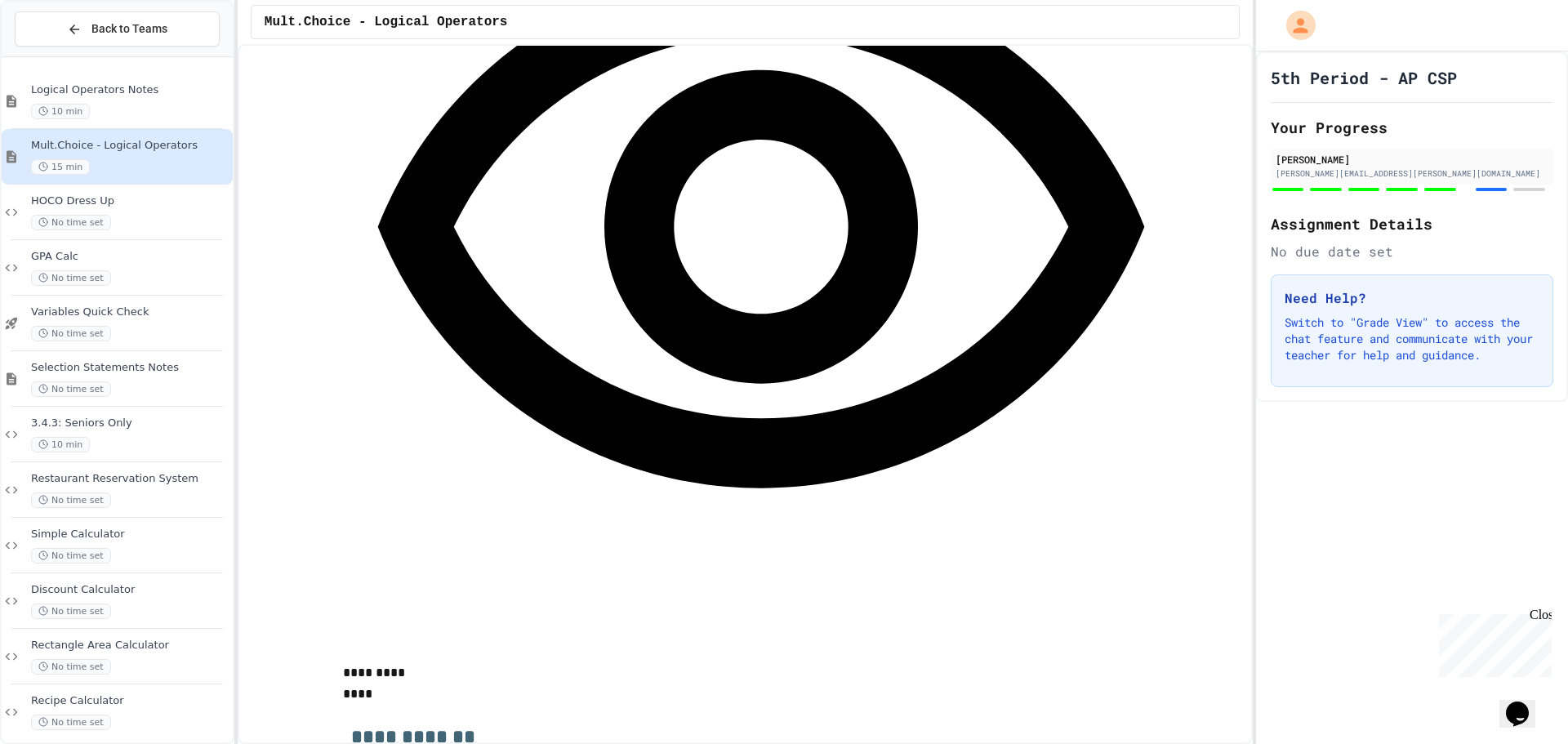
scroll to position [4818, 0]
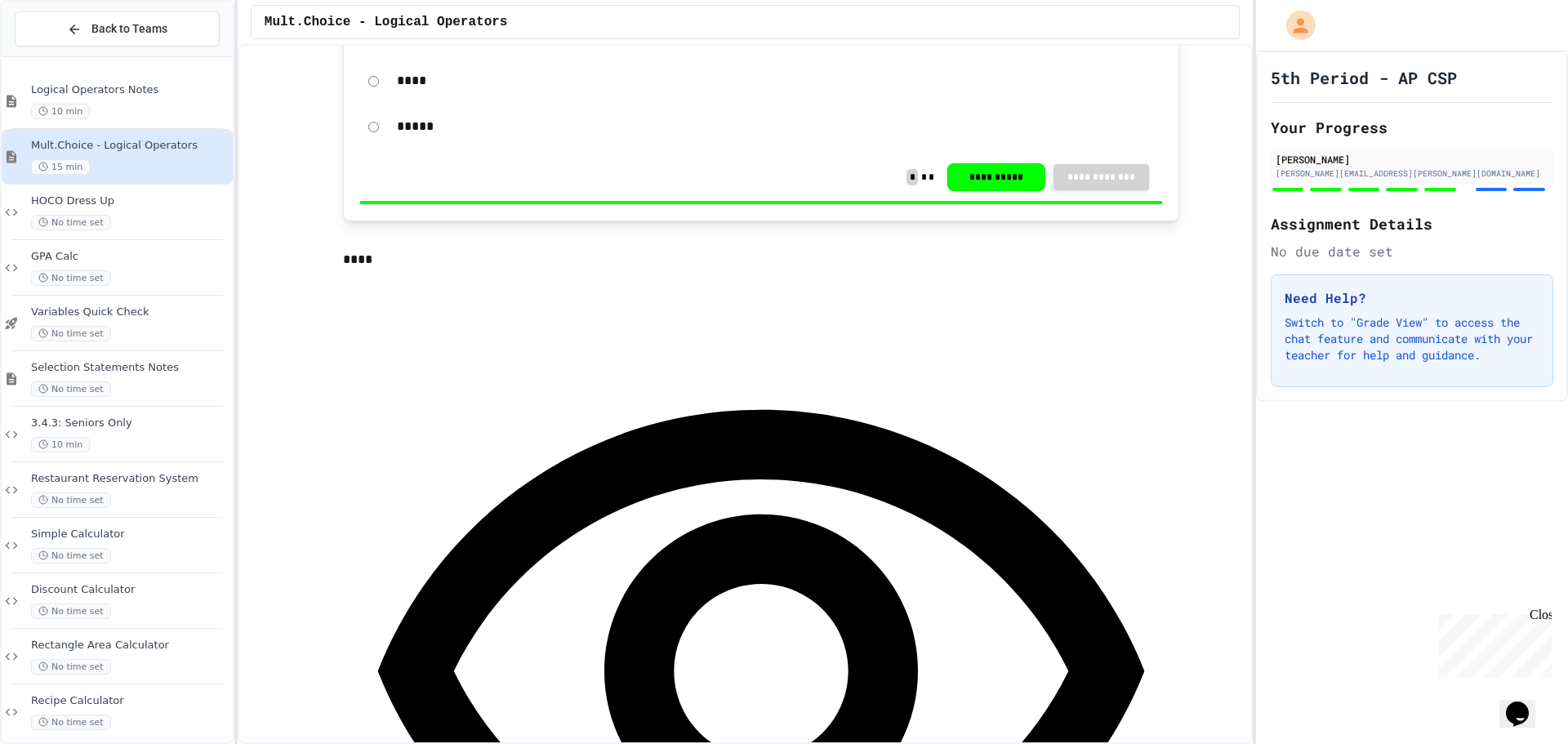
scroll to position [2775, 0]
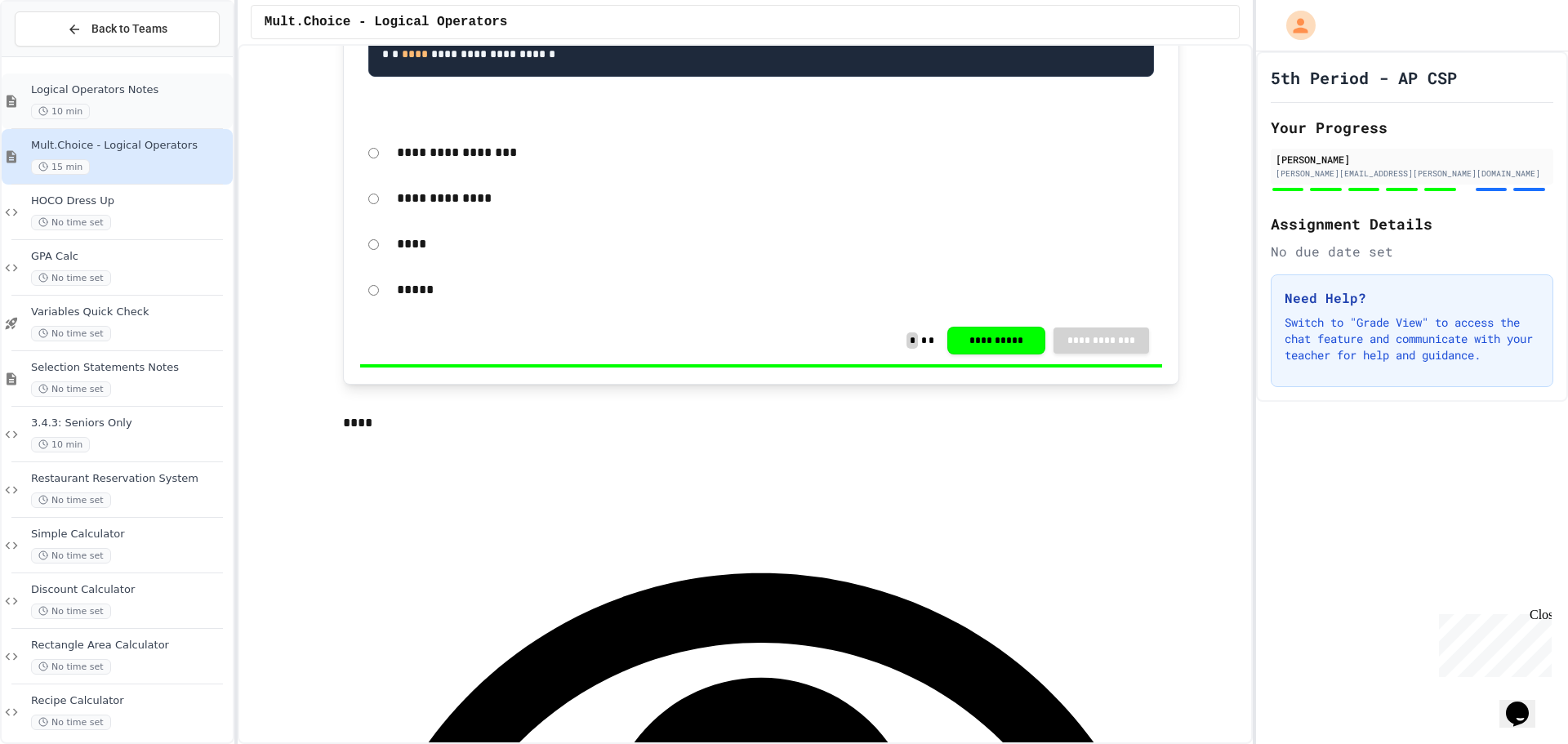
click at [97, 118] on div "10 min" at bounding box center [130, 112] width 198 height 15
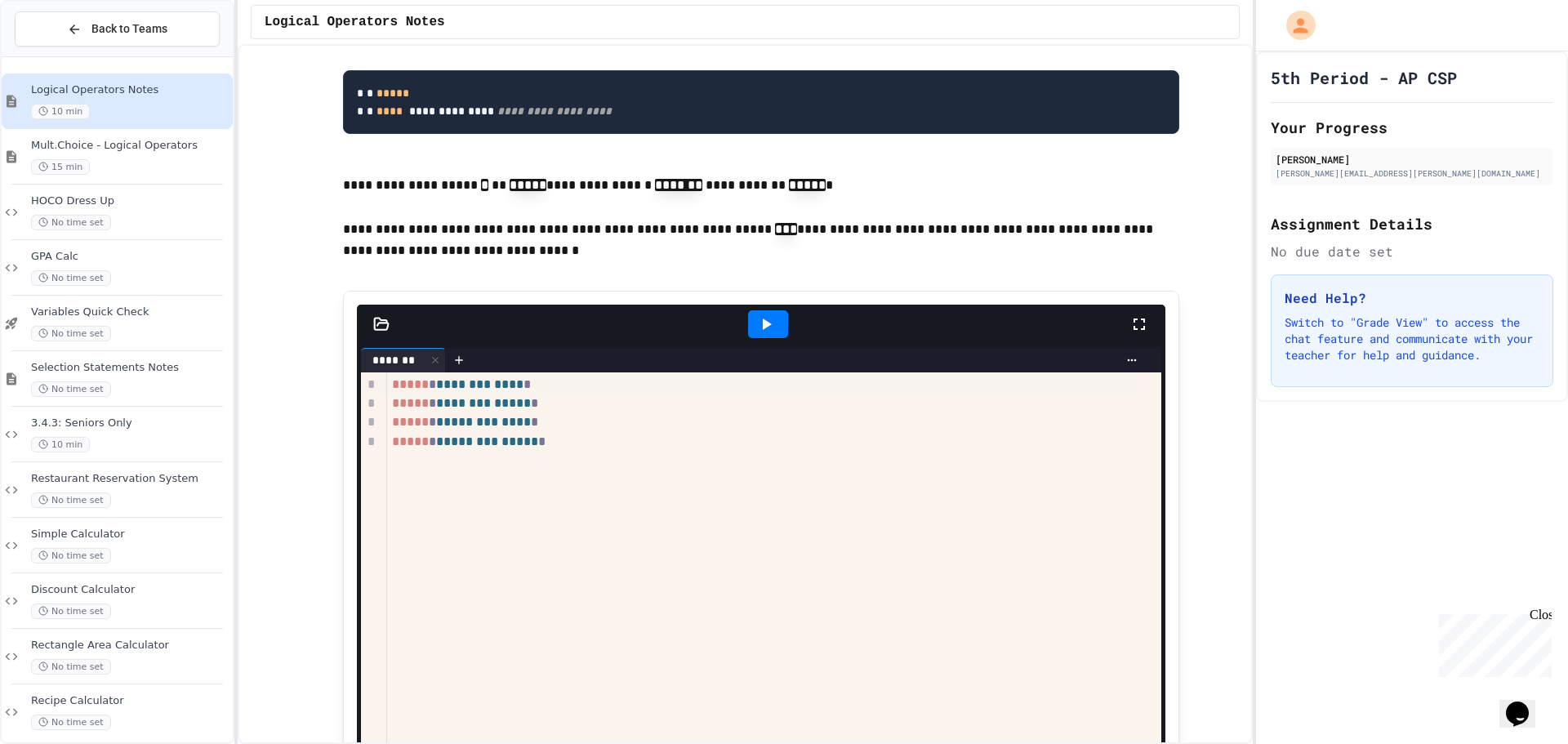
scroll to position [1551, 0]
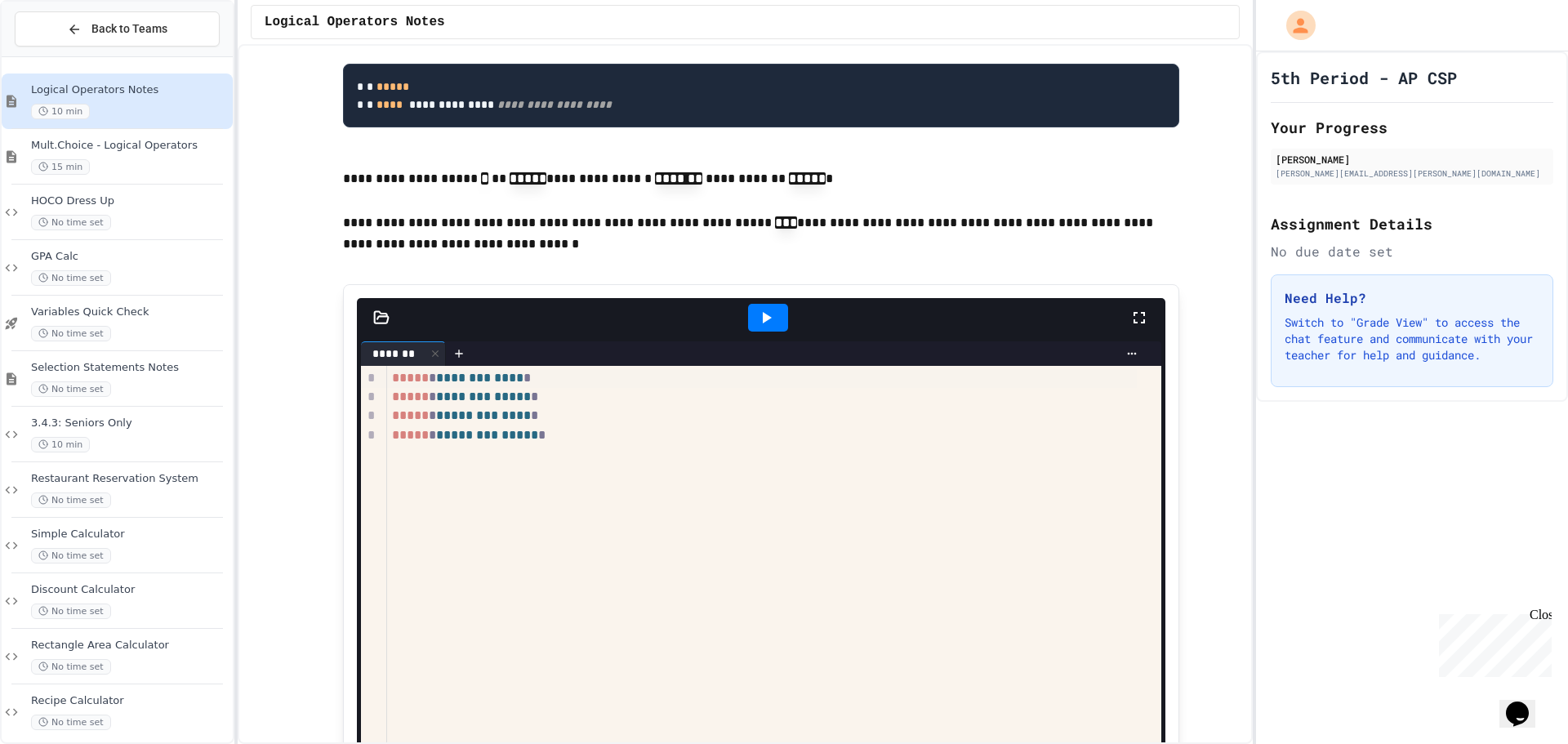
click at [755, 339] on div at bounding box center [768, 317] width 57 height 44
click at [756, 328] on icon at bounding box center [765, 317] width 19 height 19
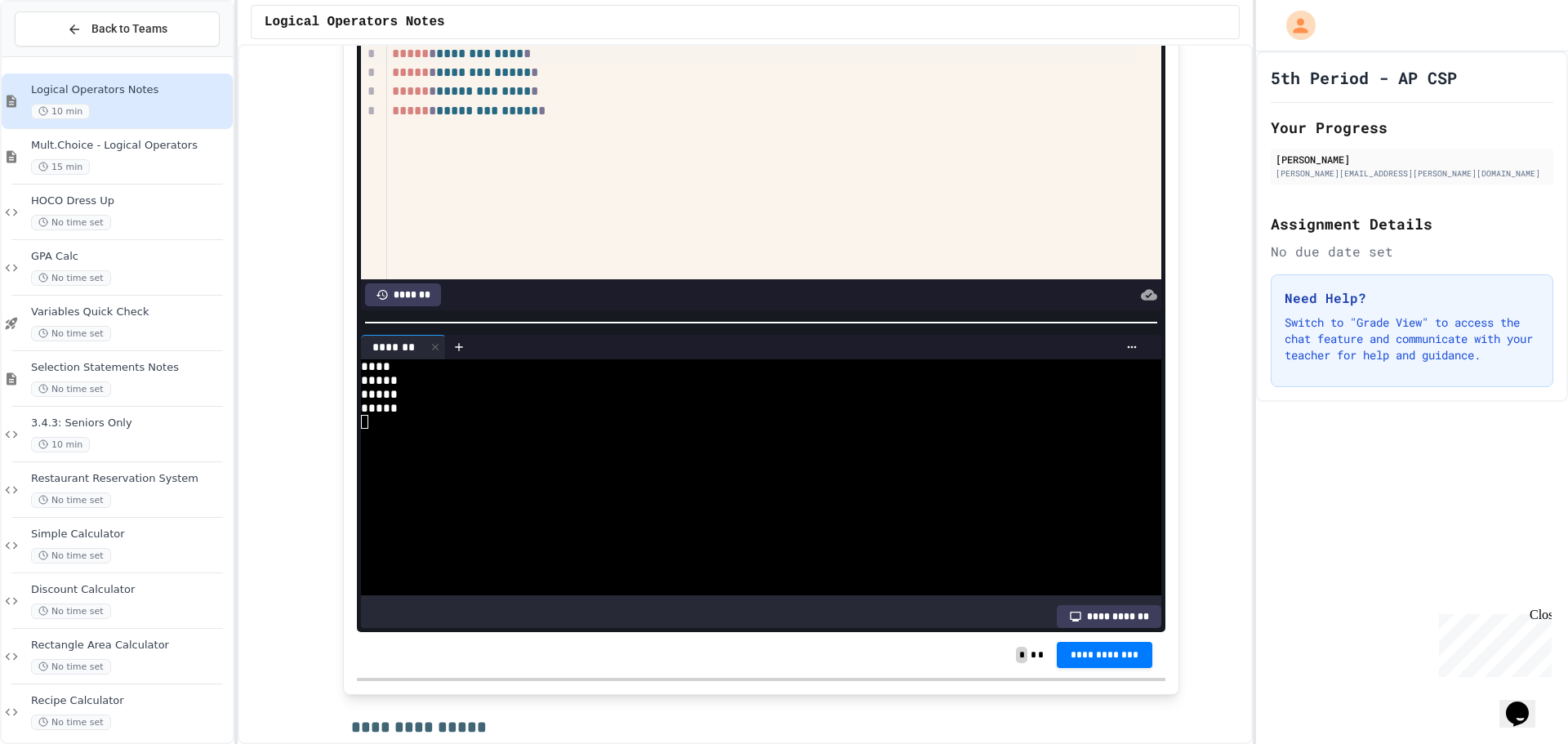
scroll to position [1878, 0]
